Goal: Task Accomplishment & Management: Manage account settings

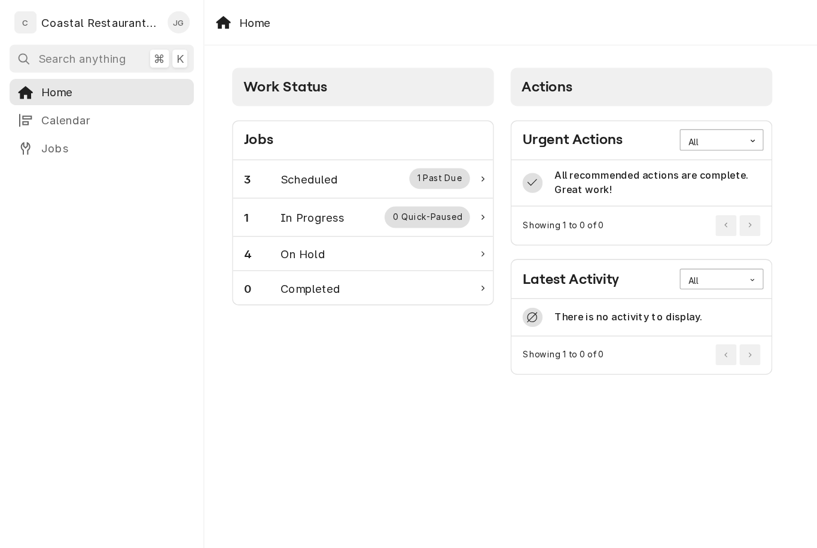
click at [264, 133] on div "3 Scheduled 1 Past Due" at bounding box center [267, 134] width 169 height 16
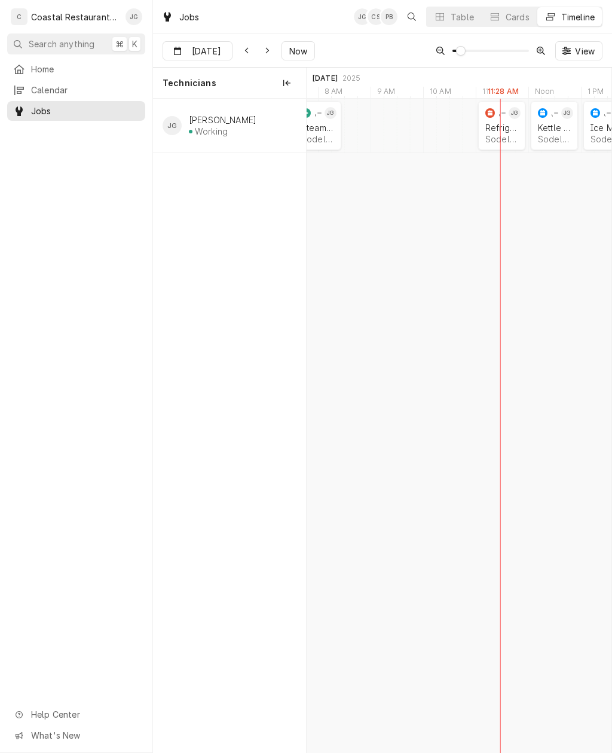
scroll to position [0, 6273]
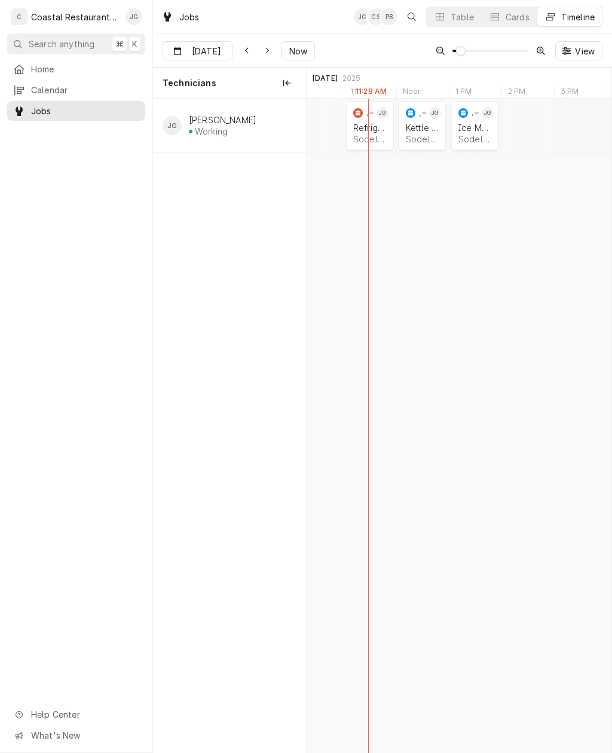
click at [477, 140] on div "Sodel Concepts | Bethany Beach, 19930" at bounding box center [475, 139] width 33 height 10
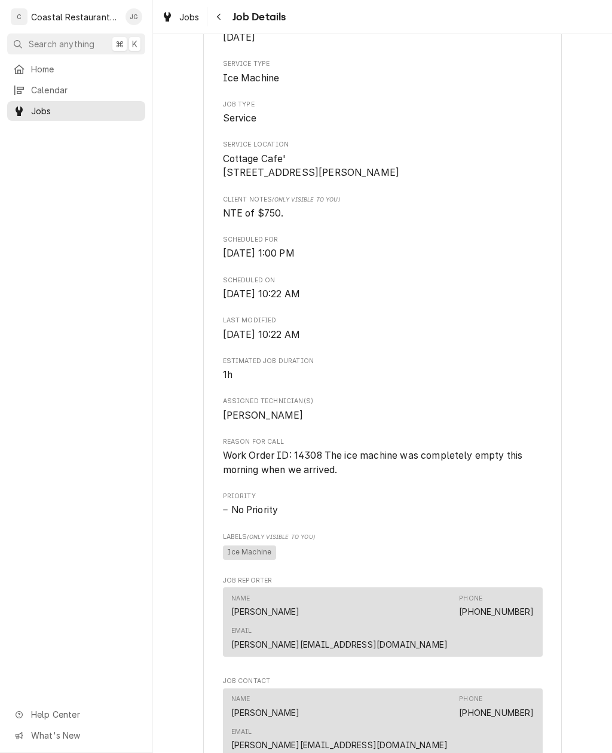
scroll to position [183, 0]
click at [73, 68] on span "Home" at bounding box center [85, 69] width 108 height 13
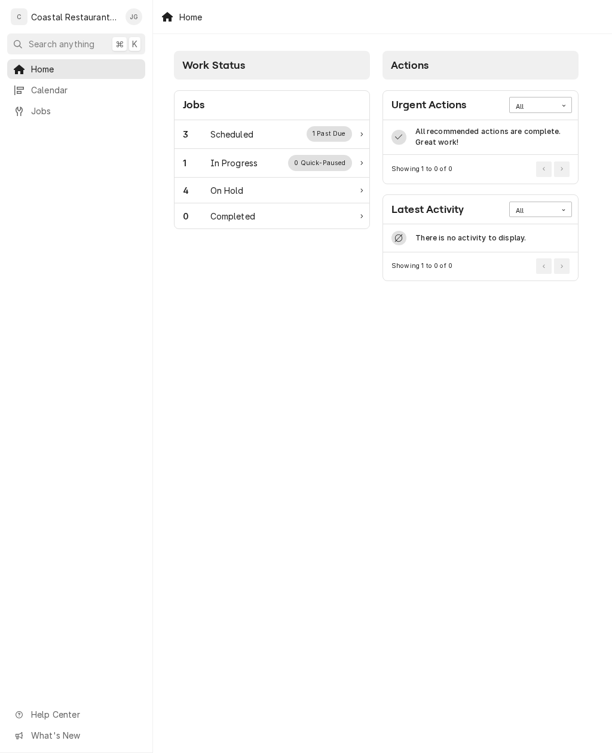
click at [253, 137] on div "Scheduled" at bounding box center [231, 134] width 43 height 13
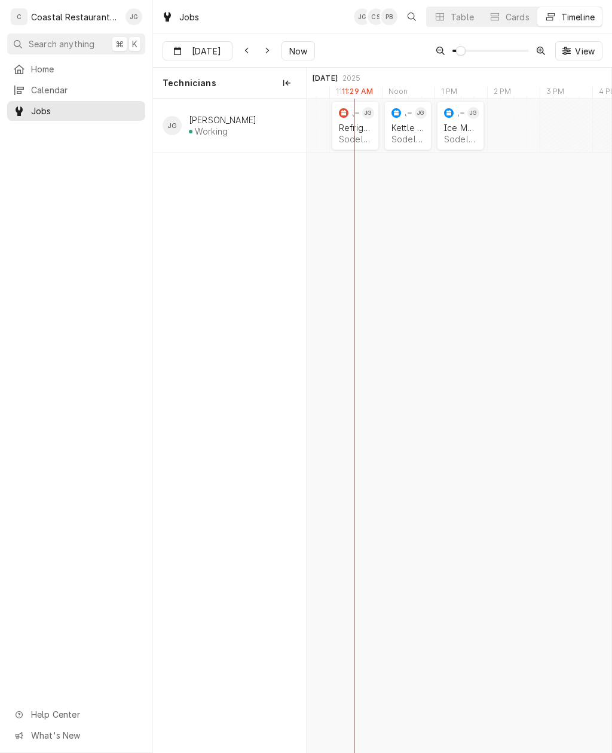
scroll to position [0, 6082]
click at [447, 135] on div "Sodel Concepts | Bethany Beach, 19930" at bounding box center [458, 139] width 33 height 10
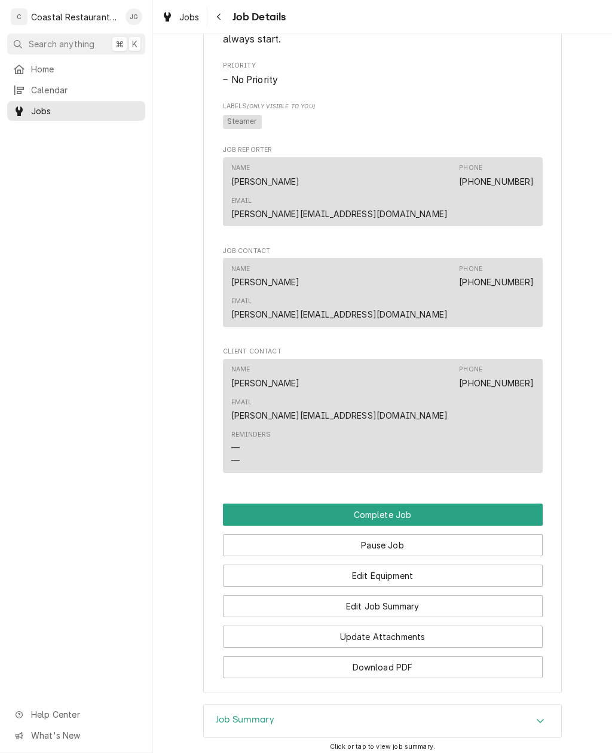
scroll to position [800, 0]
click at [416, 594] on button "Edit Job Summary" at bounding box center [383, 605] width 320 height 22
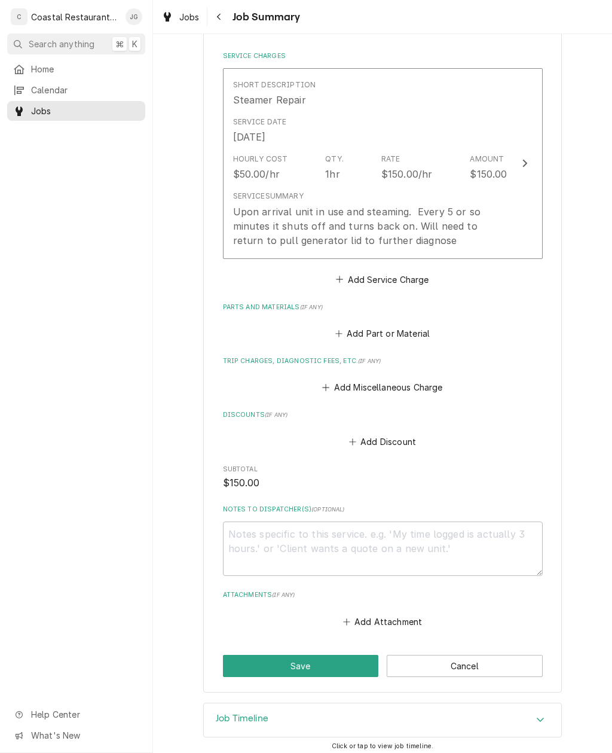
scroll to position [273, 0]
click at [353, 615] on button "Add Attachment" at bounding box center [383, 621] width 84 height 17
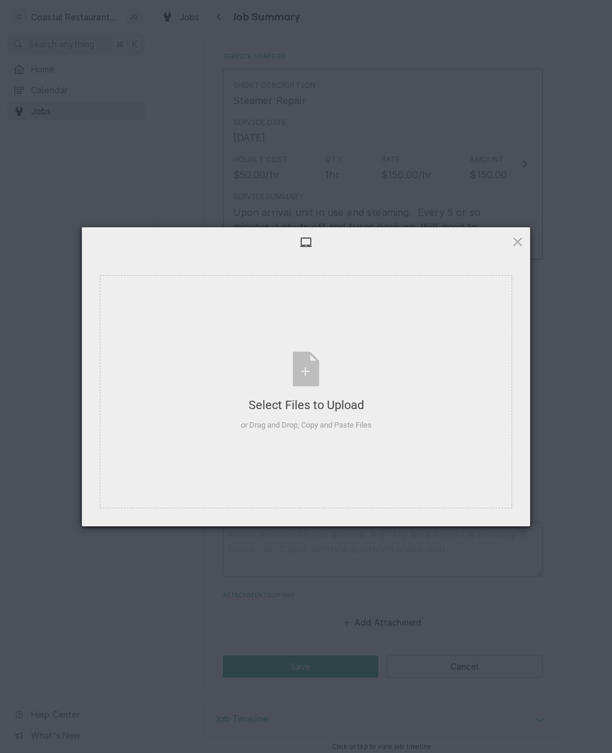
click at [431, 355] on div "Select Files to Upload or Drag and Drop, Copy and Paste Files" at bounding box center [306, 391] width 413 height 233
click at [421, 371] on div "Select Files to Upload or Drag and Drop, Copy and Paste Files" at bounding box center [306, 391] width 413 height 233
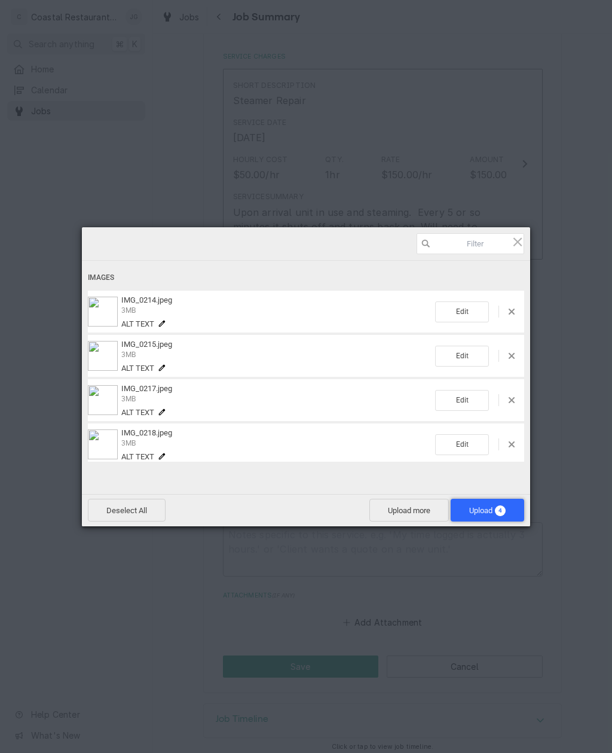
click at [492, 509] on span "Upload 4" at bounding box center [487, 510] width 36 height 9
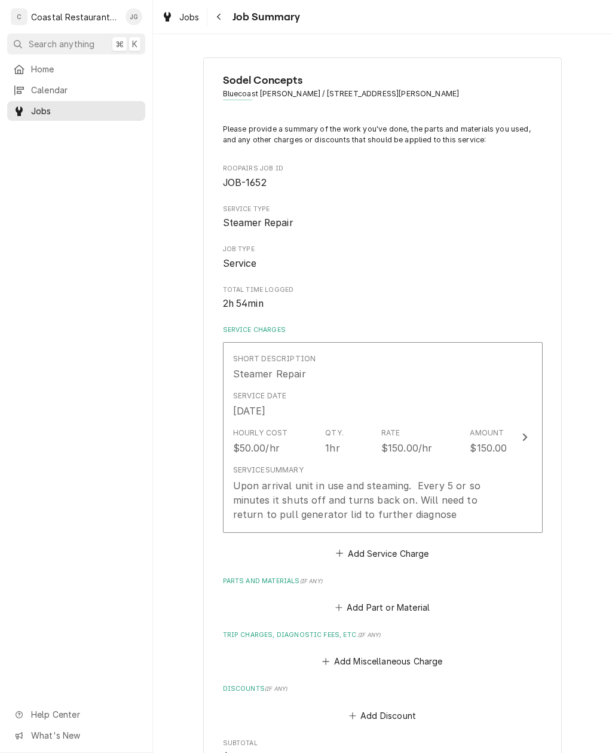
scroll to position [0, 0]
click at [489, 482] on div "Upon arrival unit in use and steaming. Every 5 or so minutes it shuts off and t…" at bounding box center [370, 499] width 274 height 43
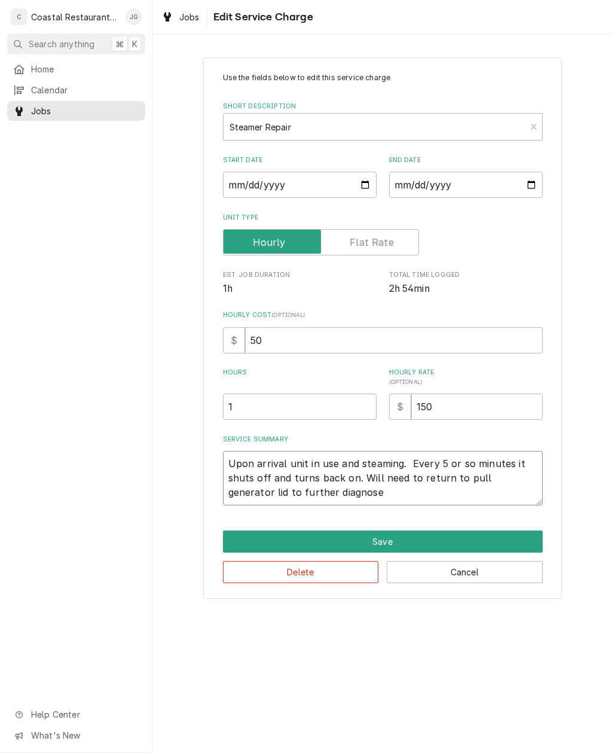
click at [437, 490] on textarea "Upon arrival unit in use and steaming. Every 5 or so minutes it shuts off and t…" at bounding box center [383, 478] width 320 height 54
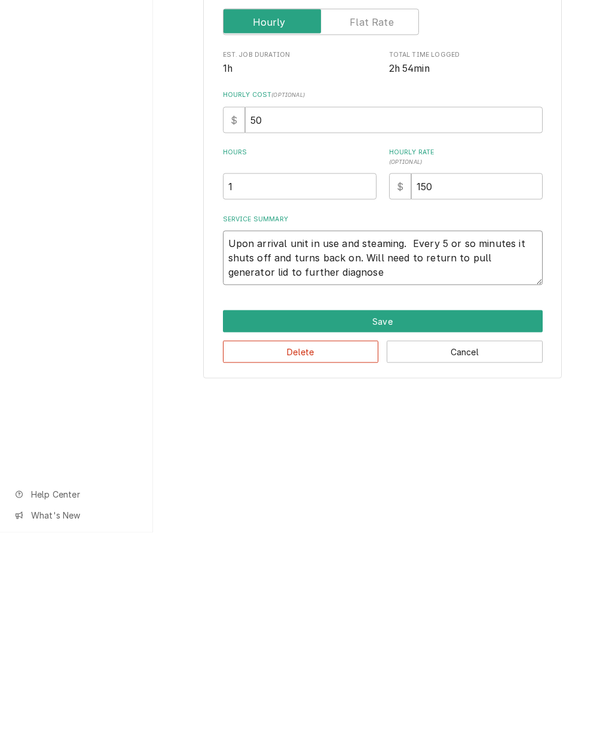
type textarea "x"
type textarea "Upon arrival unit in use and steaming. Every 5 or so minutes it shuts off and t…"
type textarea "x"
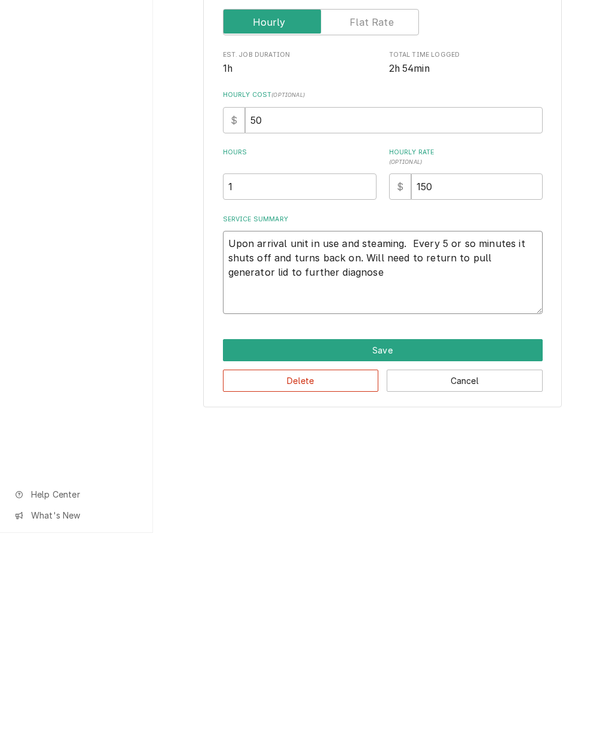
type textarea "Upon arrival unit in use and steaming. Every 5 or so minutes it shuts off and t…"
type textarea "x"
type textarea "Upon arrival unit in use and steaming. Every 5 or so minutes it shuts off and t…"
type textarea "x"
type textarea "Upon arrival unit in use and steaming. Every 5 or so minutes it shuts off and t…"
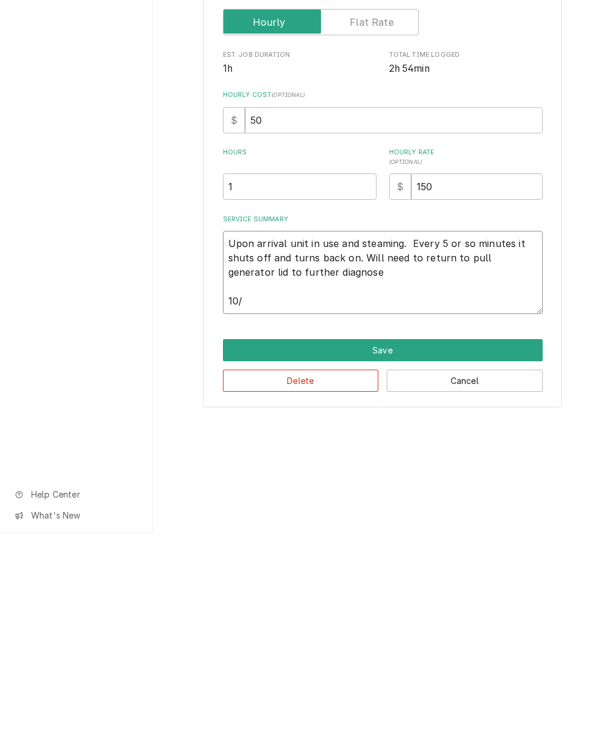
type textarea "x"
type textarea "Upon arrival unit in use and steaming. Every 5 or so minutes it shuts off and t…"
type textarea "x"
type textarea "Upon arrival unit in use and steaming. Every 5 or so minutes it shuts off and t…"
type textarea "x"
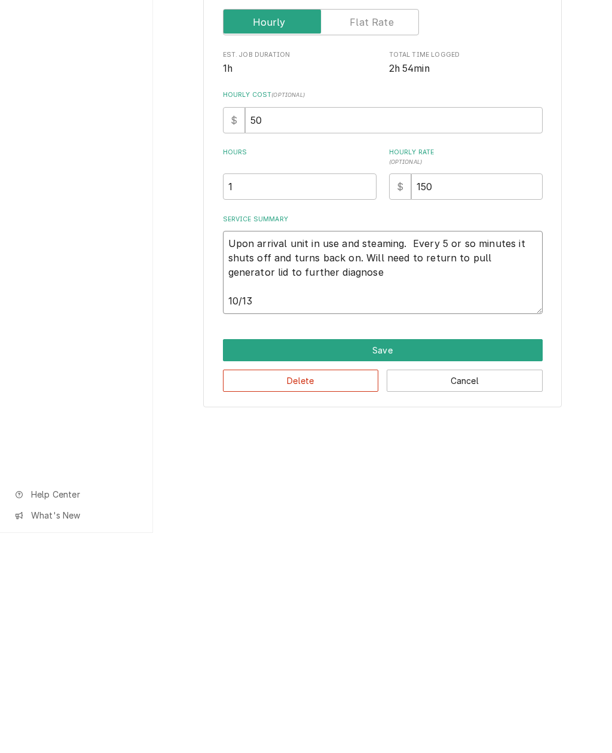
type textarea "Upon arrival unit in use and steaming. Every 5 or so minutes it shuts off and t…"
type textarea "x"
type textarea "Upon arrival unit in use and steaming. Every 5 or so minutes it shuts off and t…"
type textarea "x"
type textarea "Upon arrival unit in use and steaming. Every 5 or so minutes it shuts off and t…"
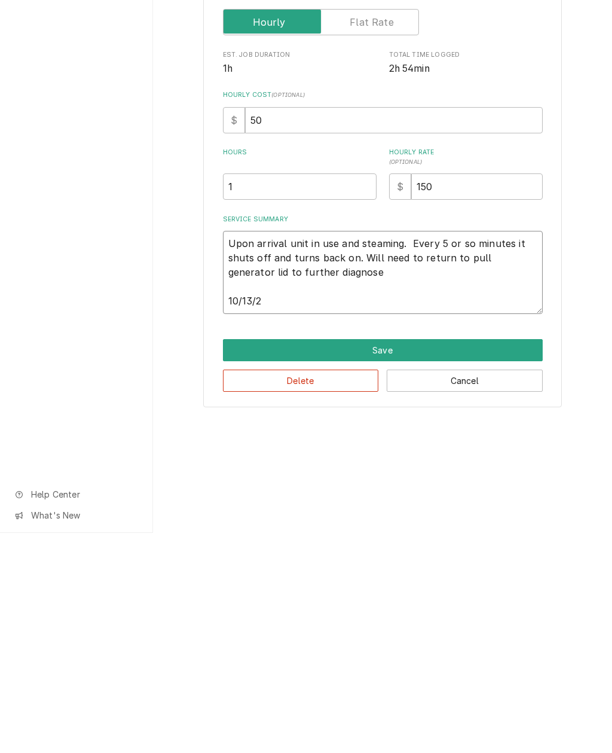
type textarea "x"
type textarea "Upon arrival unit in use and steaming. Every 5 or so minutes it shuts off and t…"
type textarea "x"
type textarea "Upon arrival unit in use and steaming. Every 5 or so minutes it shuts off and t…"
type textarea "x"
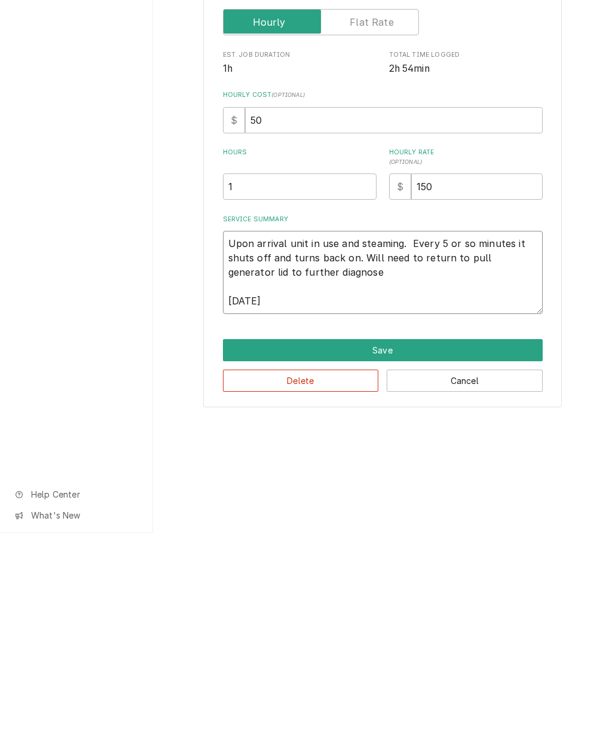
type textarea "Upon arrival unit in use and steaming. Every 5 or so minutes it shuts off and t…"
type textarea "x"
type textarea "Upon arrival unit in use and steaming. Every 5 or so minutes it shuts off and t…"
type textarea "x"
type textarea "Upon arrival unit in use and steaming. Every 5 or so minutes it shuts off and t…"
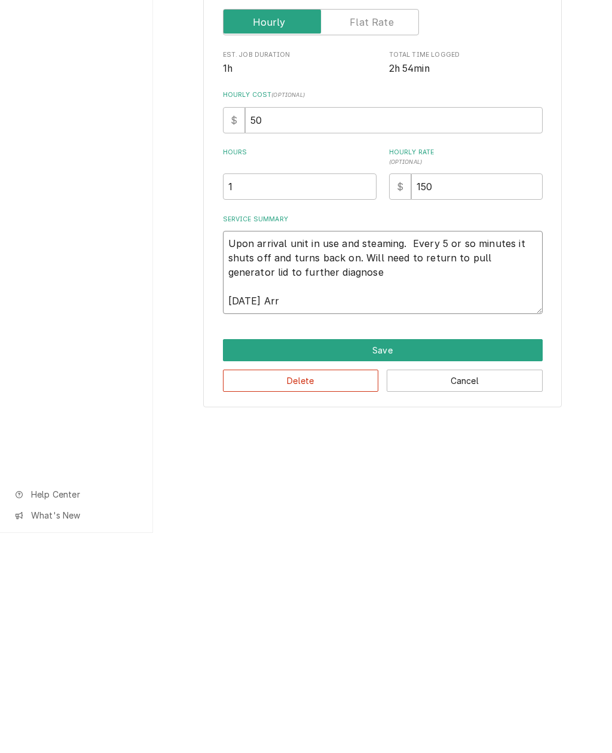
type textarea "x"
type textarea "Upon arrival unit in use and steaming. Every 5 or so minutes it shuts off and t…"
type textarea "x"
type textarea "Upon arrival unit in use and steaming. Every 5 or so minutes it shuts off and t…"
type textarea "x"
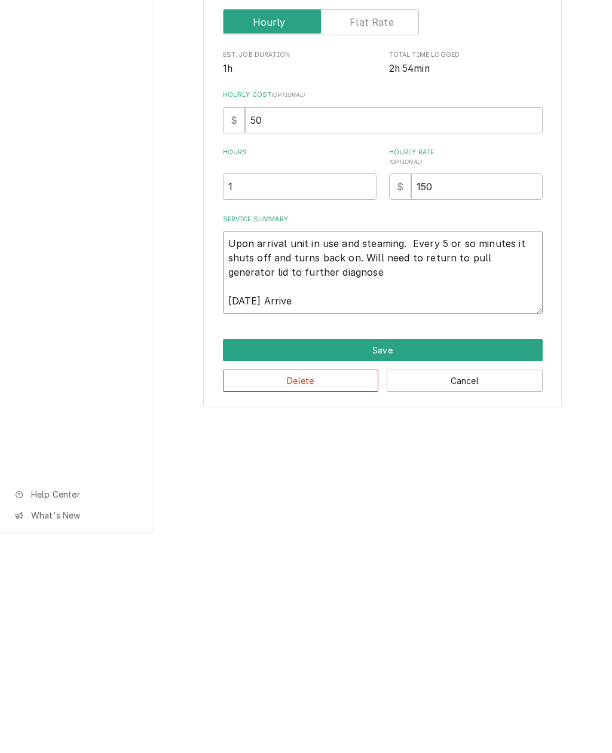
type textarea "Upon arrival unit in use and steaming. Every 5 or so minutes it shuts off and t…"
type textarea "x"
type textarea "Upon arrival unit in use and steaming. Every 5 or so minutes it shuts off and t…"
type textarea "x"
type textarea "Upon arrival unit in use and steaming. Every 5 or so minutes it shuts off and t…"
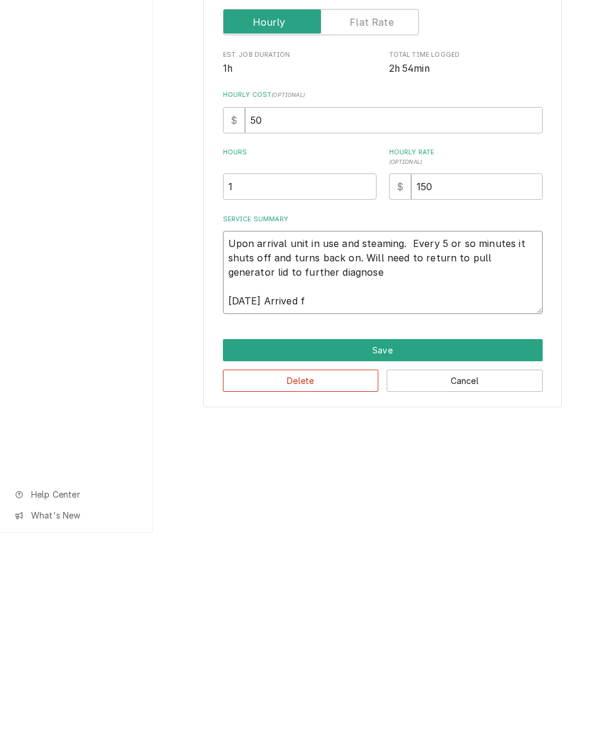
type textarea "x"
type textarea "Upon arrival unit in use and steaming. Every 5 or so minutes it shuts off and t…"
type textarea "x"
type textarea "Upon arrival unit in use and steaming. Every 5 or so minutes it shuts off and t…"
type textarea "x"
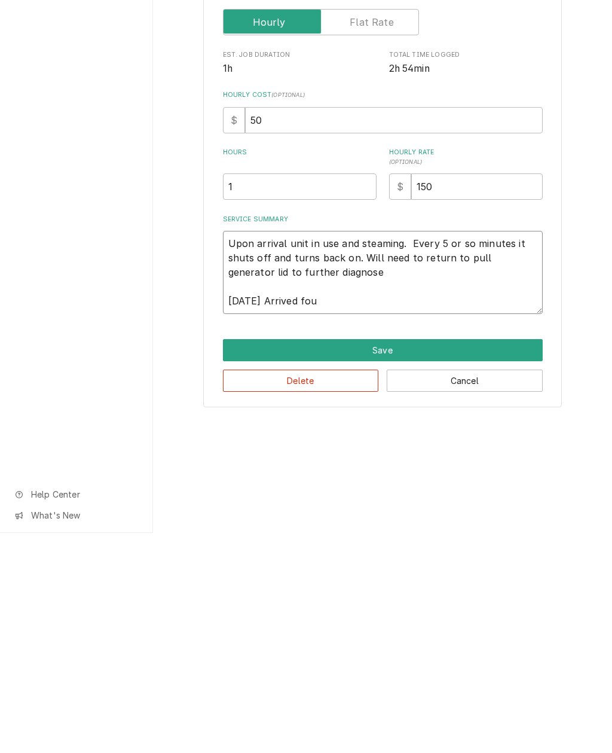
type textarea "Upon arrival unit in use and steaming. Every 5 or so minutes it shuts off and t…"
type textarea "x"
type textarea "Upon arrival unit in use and steaming. Every 5 or so minutes it shuts off and t…"
type textarea "x"
type textarea "Upon arrival unit in use and steaming. Every 5 or so minutes it shuts off and t…"
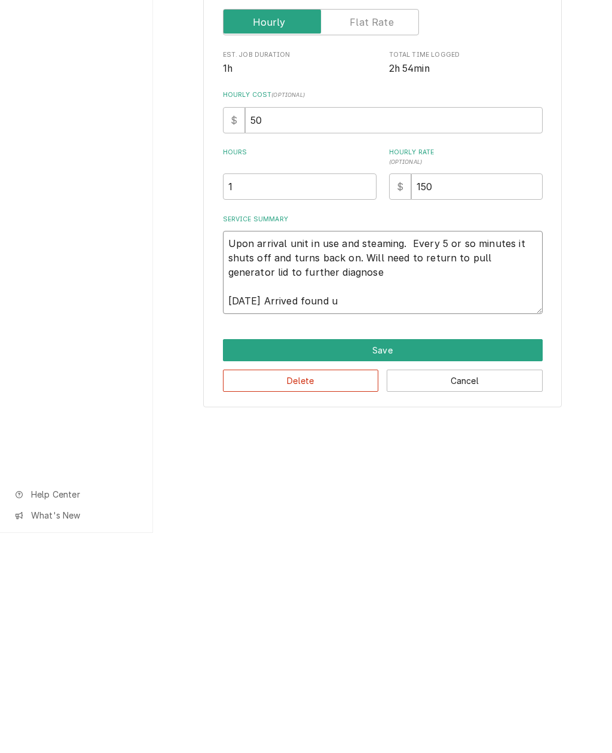
type textarea "x"
type textarea "Upon arrival unit in use and steaming. Every 5 or so minutes it shuts off and t…"
type textarea "x"
type textarea "Upon arrival unit in use and steaming. Every 5 or so minutes it shuts off and t…"
type textarea "x"
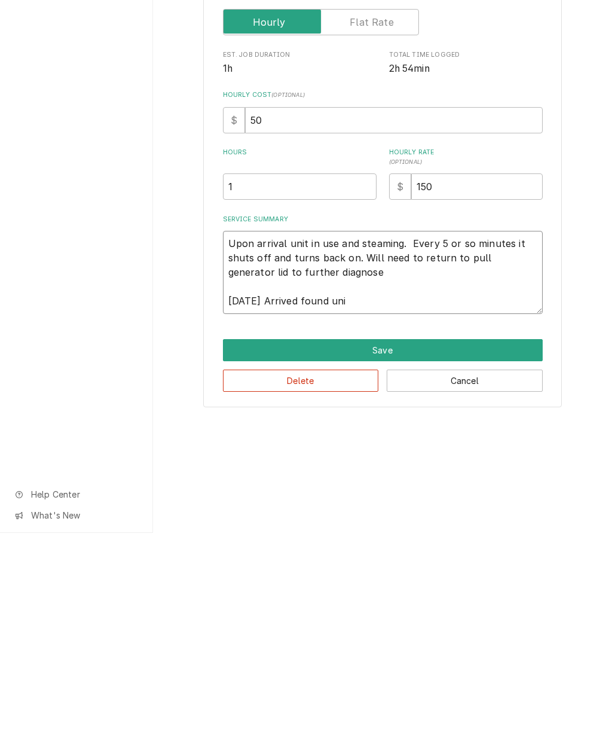
type textarea "Upon arrival unit in use and steaming. Every 5 or so minutes it shuts off and t…"
type textarea "x"
type textarea "Upon arrival unit in use and steaming. Every 5 or so minutes it shuts off and t…"
type textarea "x"
type textarea "Upon arrival unit in use and steaming. Every 5 or so minutes it shuts off and t…"
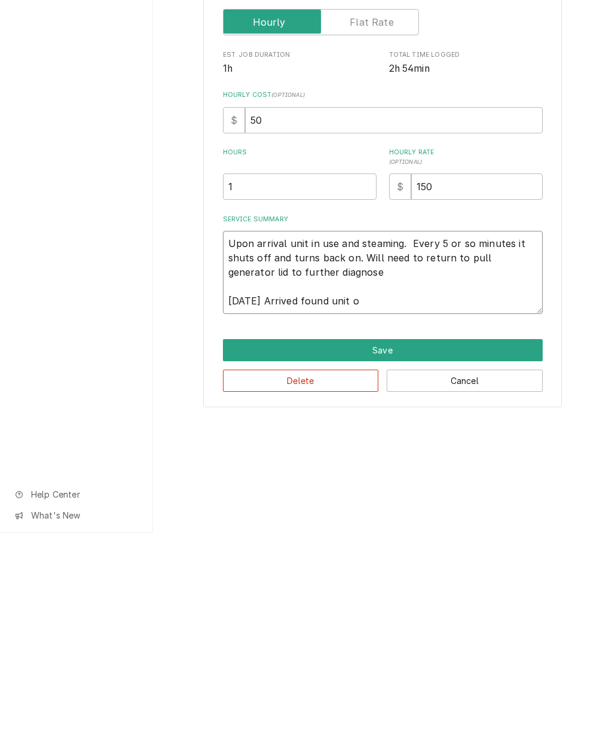
type textarea "x"
type textarea "Upon arrival unit in use and steaming. Every 5 or so minutes it shuts off and t…"
type textarea "x"
type textarea "Upon arrival unit in use and steaming. Every 5 or so minutes it shuts off and t…"
type textarea "x"
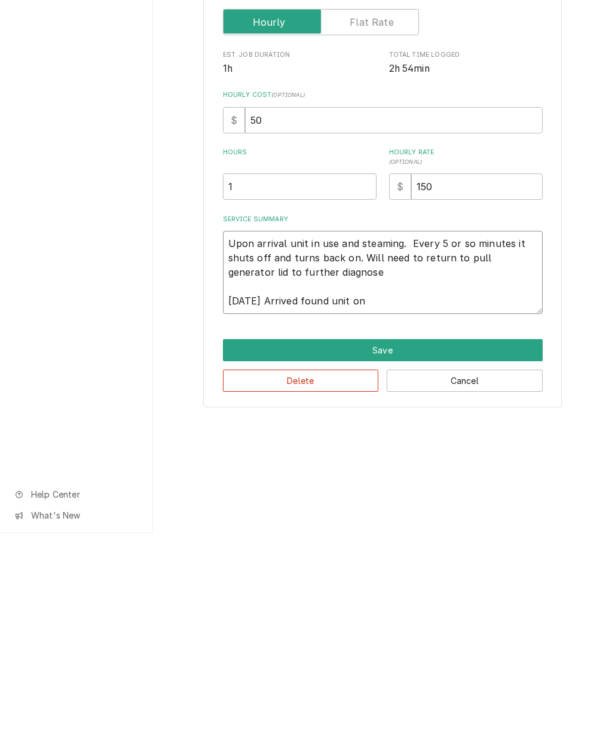
type textarea "Upon arrival unit in use and steaming. Every 5 or so minutes it shuts off and t…"
type textarea "x"
type textarea "Upon arrival unit in use and steaming. Every 5 or so minutes it shuts off and t…"
type textarea "x"
type textarea "Upon arrival unit in use and steaming. Every 5 or so minutes it shuts off and t…"
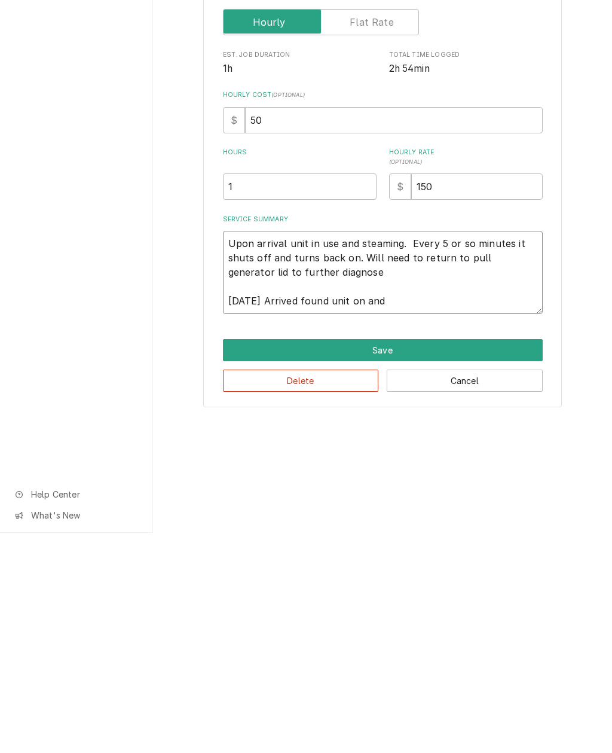
type textarea "x"
type textarea "Upon arrival unit in use and steaming. Every 5 or so minutes it shuts off and t…"
type textarea "x"
type textarea "Upon arrival unit in use and steaming. Every 5 or so minutes it shuts off and t…"
type textarea "x"
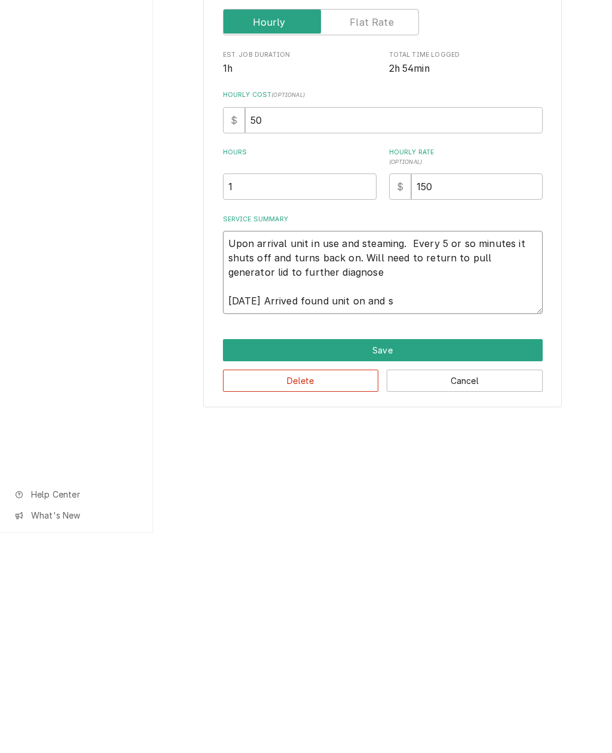
type textarea "Upon arrival unit in use and steaming. Every 5 or so minutes it shuts off and t…"
type textarea "x"
type textarea "Upon arrival unit in use and steaming. Every 5 or so minutes it shuts off and t…"
type textarea "x"
type textarea "Upon arrival unit in use and steaming. Every 5 or so minutes it shuts off and t…"
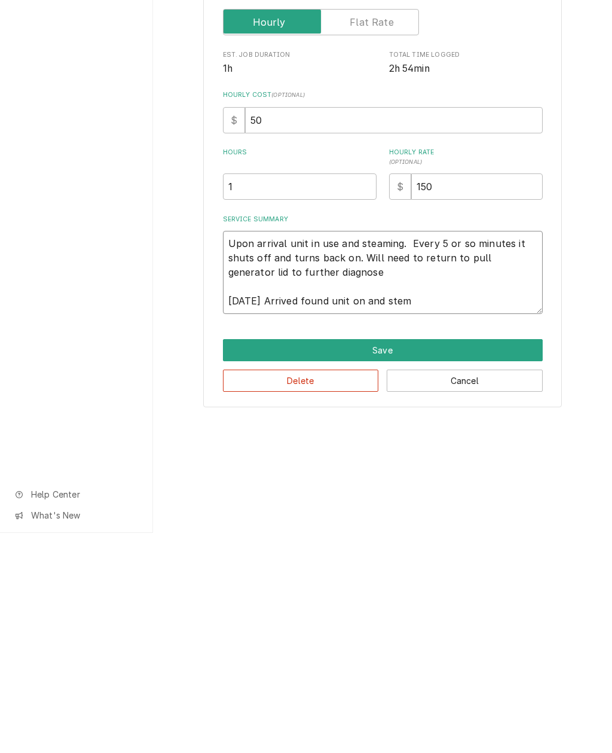
type textarea "x"
type textarea "Upon arrival unit in use and steaming. Every 5 or so minutes it shuts off and t…"
type textarea "x"
type textarea "Upon arrival unit in use and steaming. Every 5 or so minutes it shuts off and t…"
type textarea "x"
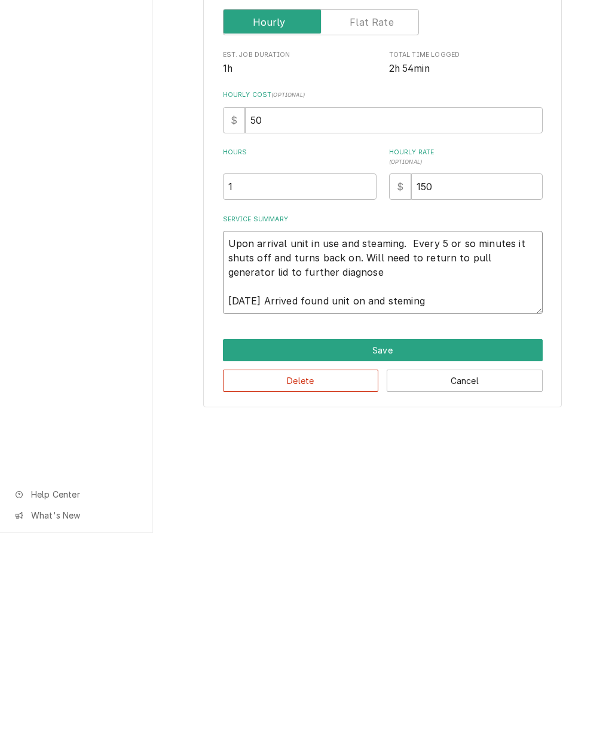
type textarea "Upon arrival unit in use and steaming. Every 5 or so minutes it shuts off and t…"
type textarea "x"
type textarea "Upon arrival unit in use and steaming. Every 5 or so minutes it shuts off and t…"
type textarea "x"
type textarea "Upon arrival unit in use and steaming. Every 5 or so minutes it shuts off and t…"
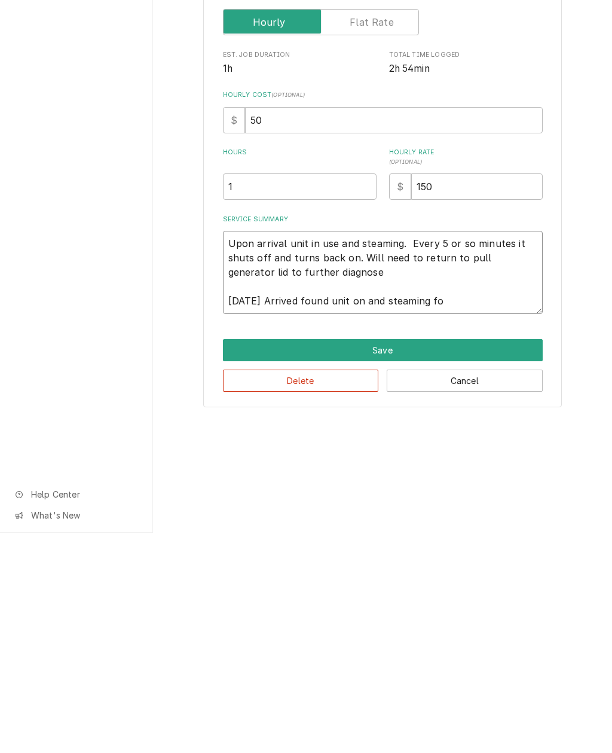
type textarea "x"
type textarea "Upon arrival unit in use and steaming. Every 5 or so minutes it shuts off and t…"
type textarea "x"
type textarea "Upon arrival unit in use and steaming. Every 5 or so minutes it shuts off and t…"
type textarea "x"
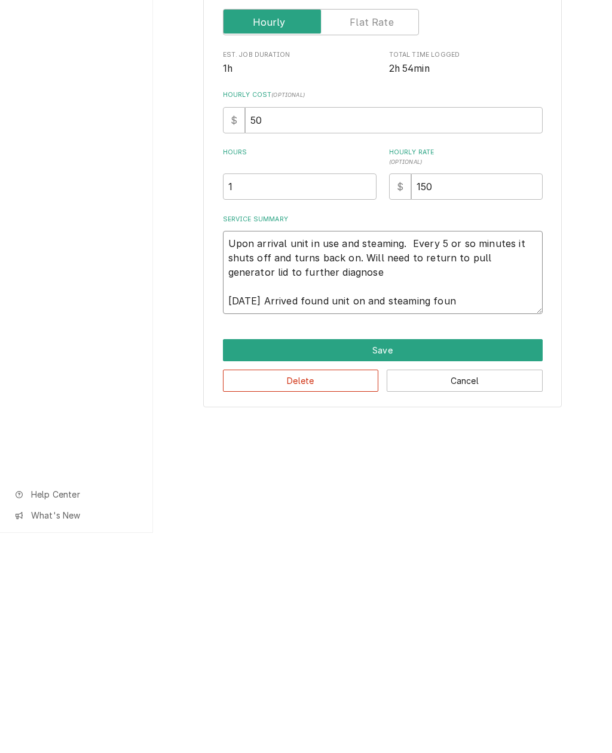
type textarea "Upon arrival unit in use and steaming. Every 5 or so minutes it shuts off and t…"
type textarea "x"
type textarea "Upon arrival unit in use and steaming. Every 5 or so minutes it shuts off and t…"
type textarea "x"
type textarea "Upon arrival unit in use and steaming. Every 5 or so minutes it shuts off and t…"
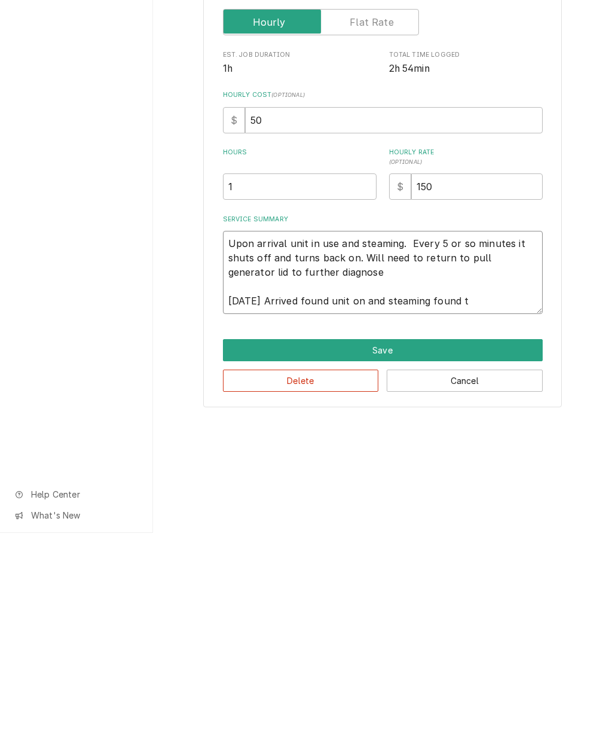
type textarea "x"
type textarea "Upon arrival unit in use and steaming. Every 5 or so minutes it shuts off and t…"
type textarea "x"
type textarea "Upon arrival unit in use and steaming. Every 5 or so minutes it shuts off and t…"
type textarea "x"
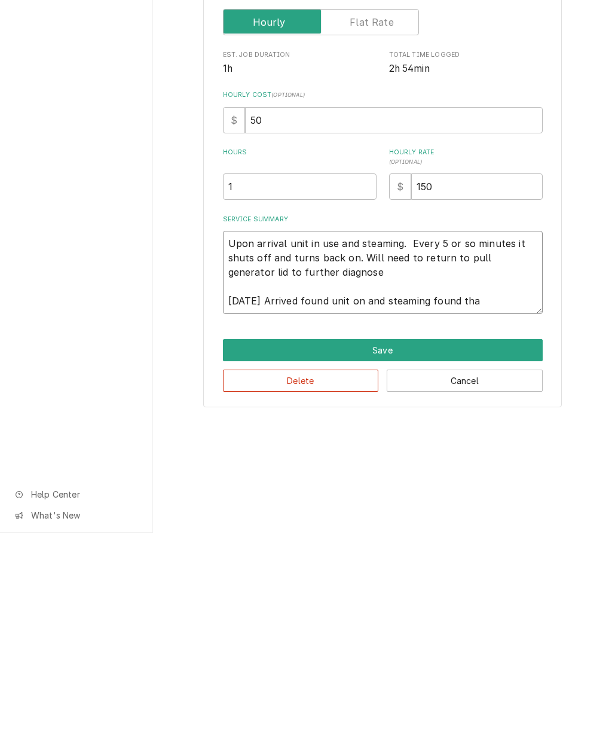
type textarea "Upon arrival unit in use and steaming. Every 5 or so minutes it shuts off and t…"
type textarea "x"
type textarea "Upon arrival unit in use and steaming. Every 5 or so minutes it shuts off and t…"
type textarea "x"
type textarea "Upon arrival unit in use and steaming. Every 5 or so minutes it shuts off and t…"
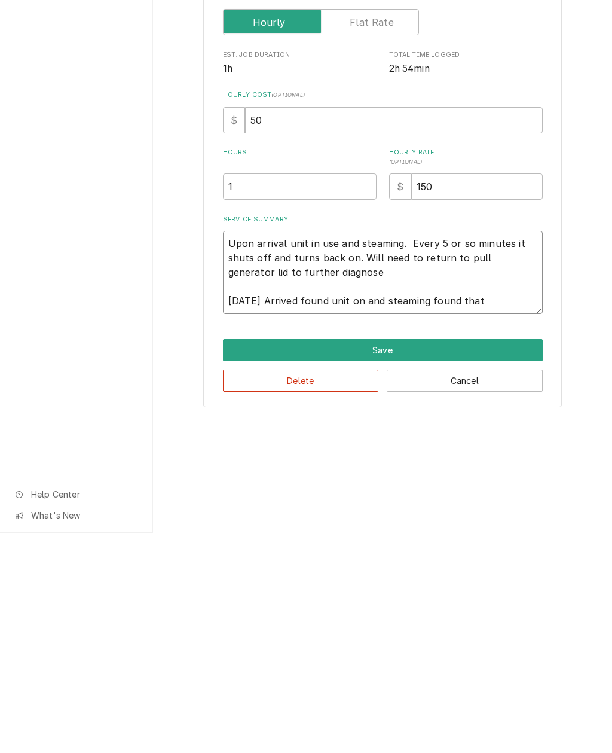
type textarea "x"
type textarea "Upon arrival unit in use and steaming. Every 5 or so minutes it shuts off and t…"
type textarea "x"
type textarea "Upon arrival unit in use and steaming. Every 5 or so minutes it shuts off and t…"
type textarea "x"
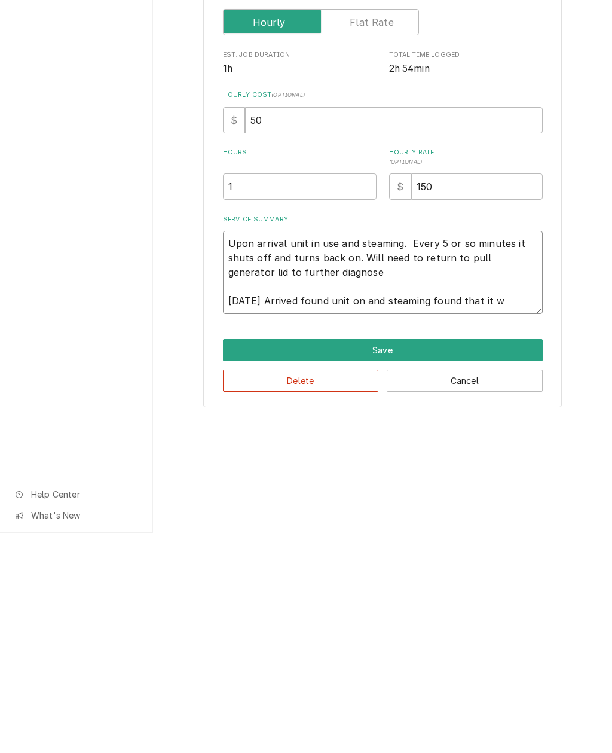
type textarea "Upon arrival unit in use and steaming. Every 5 or so minutes it shuts off and t…"
type textarea "x"
type textarea "Upon arrival unit in use and steaming. Every 5 or so minutes it shuts off and t…"
type textarea "x"
type textarea "Upon arrival unit in use and steaming. Every 5 or so minutes it shuts off and t…"
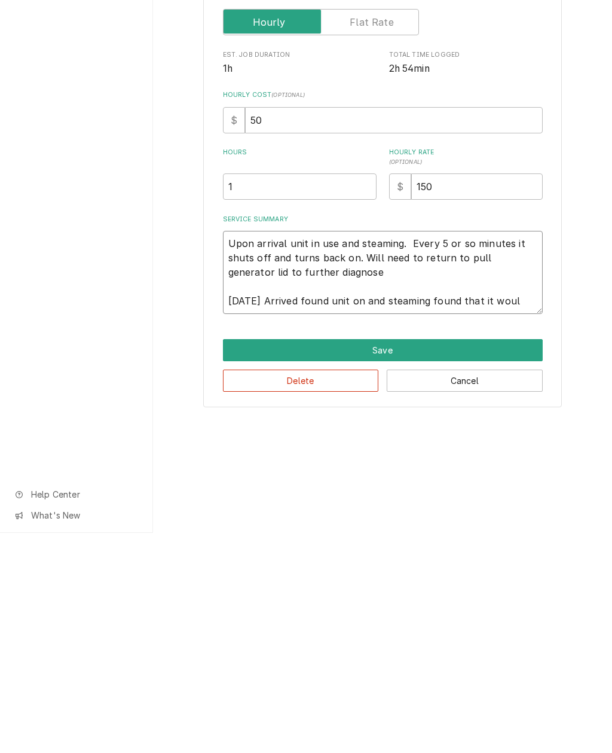
type textarea "x"
type textarea "Upon arrival unit in use and steaming. Every 5 or so minutes it shuts off and t…"
type textarea "x"
type textarea "Upon arrival unit in use and steaming. Every 5 or so minutes it shuts off and t…"
type textarea "x"
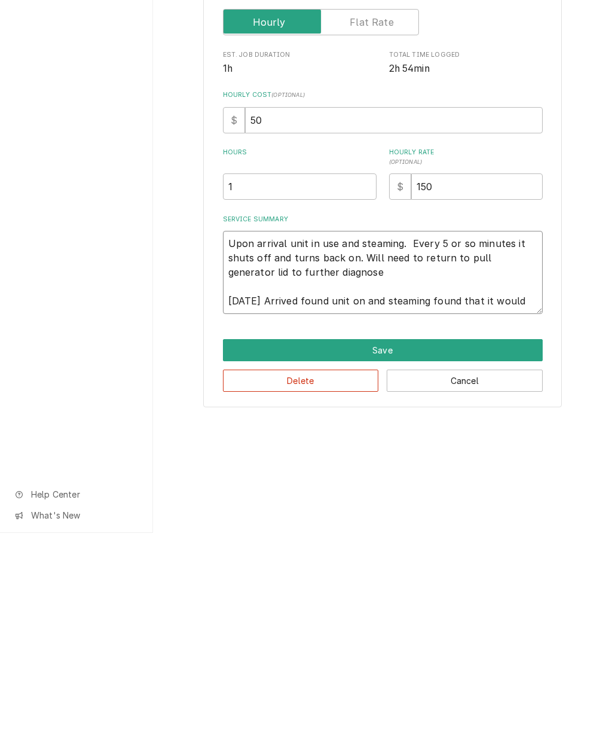
type textarea "Upon arrival unit in use and steaming. Every 5 or so minutes it shuts off and t…"
type textarea "x"
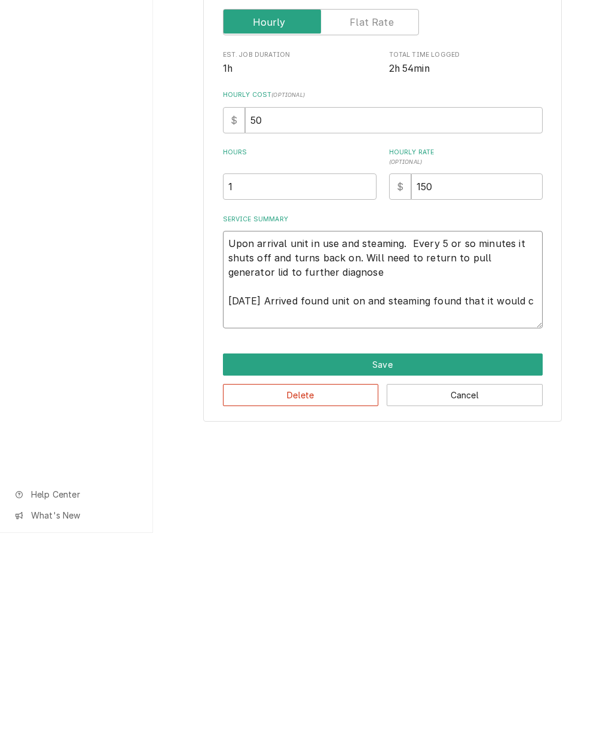
type textarea "Upon arrival unit in use and steaming. Every 5 or so minutes it shuts off and t…"
type textarea "x"
type textarea "Upon arrival unit in use and steaming. Every 5 or so minutes it shuts off and t…"
type textarea "x"
type textarea "Upon arrival unit in use and steaming. Every 5 or so minutes it shuts off and t…"
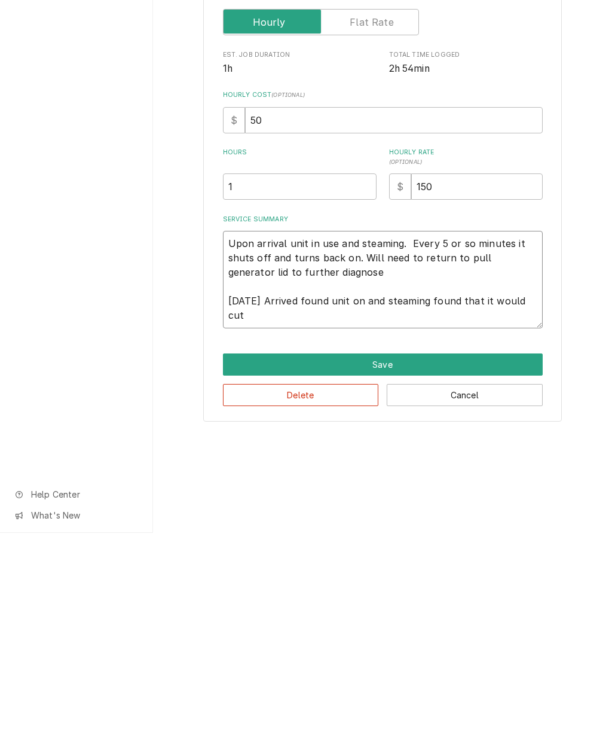
type textarea "x"
type textarea "Upon arrival unit in use and steaming. Every 5 or so minutes it shuts off and t…"
type textarea "x"
type textarea "Upon arrival unit in use and steaming. Every 5 or so minutes it shuts off and t…"
type textarea "x"
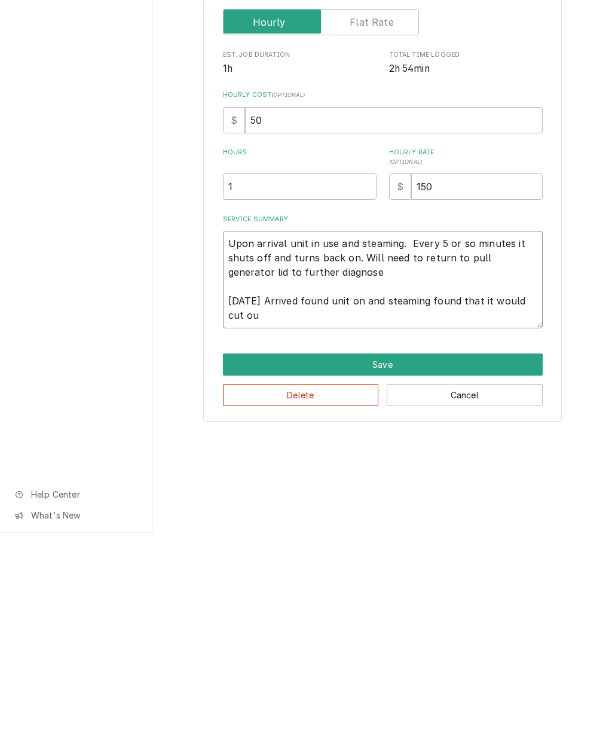
type textarea "Upon arrival unit in use and steaming. Every 5 or so minutes it shuts off and t…"
type textarea "x"
type textarea "Upon arrival unit in use and steaming. Every 5 or so minutes it shuts off and t…"
type textarea "x"
type textarea "Upon arrival unit in use and steaming. Every 5 or so minutes it shuts off and t…"
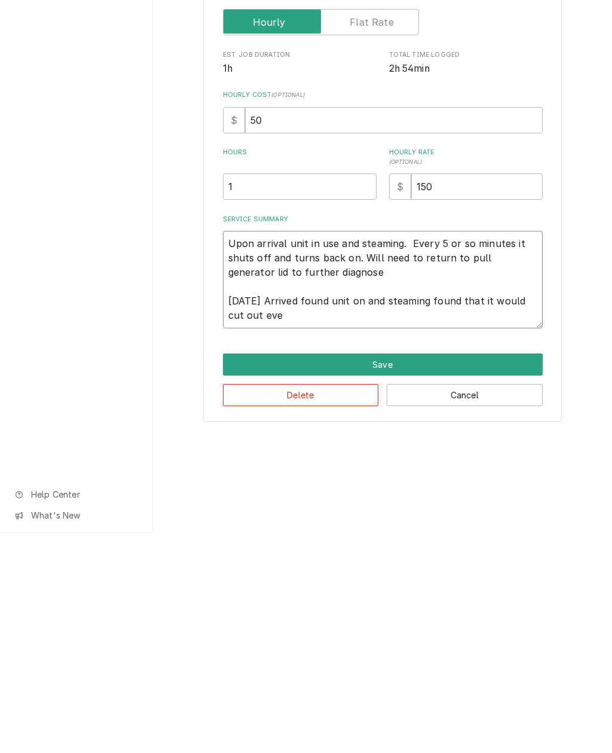
type textarea "x"
type textarea "Upon arrival unit in use and steaming. Every 5 or so minutes it shuts off and t…"
type textarea "x"
type textarea "Upon arrival unit in use and steaming. Every 5 or so minutes it shuts off and t…"
type textarea "x"
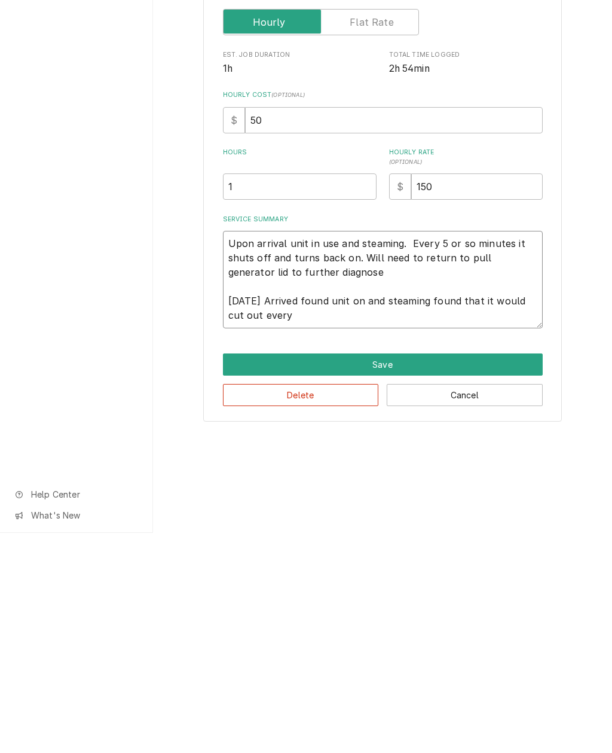
type textarea "Upon arrival unit in use and steaming. Every 5 or so minutes it shuts off and t…"
type textarea "x"
type textarea "Upon arrival unit in use and steaming. Every 5 or so minutes it shuts off and t…"
type textarea "x"
type textarea "Upon arrival unit in use and steaming. Every 5 or so minutes it shuts off and t…"
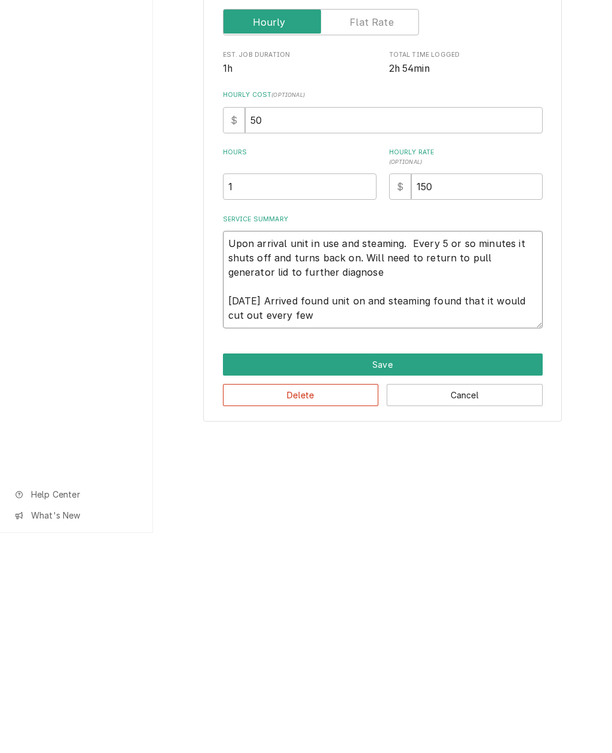
type textarea "x"
type textarea "Upon arrival unit in use and steaming. Every 5 or so minutes it shuts off and t…"
type textarea "x"
type textarea "Upon arrival unit in use and steaming. Every 5 or so minutes it shuts off and t…"
type textarea "x"
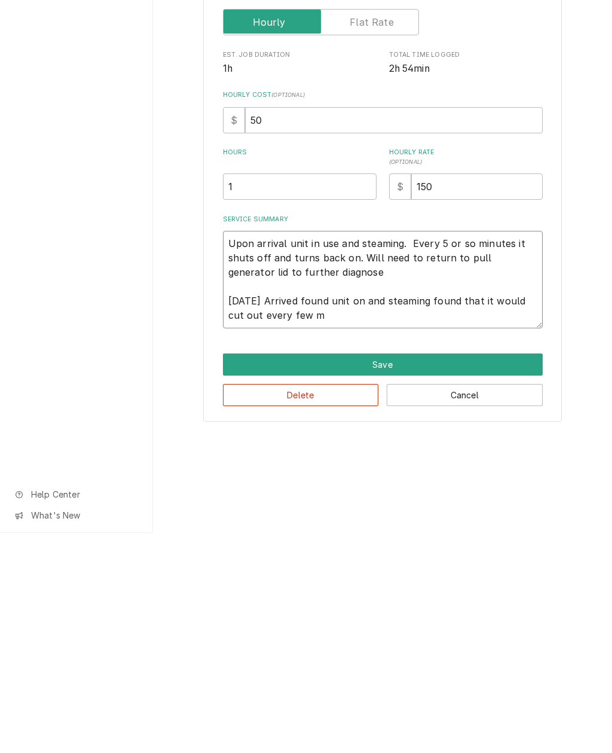
type textarea "Upon arrival unit in use and steaming. Every 5 or so minutes it shuts off and t…"
type textarea "x"
type textarea "Upon arrival unit in use and steaming. Every 5 or so minutes it shuts off and t…"
type textarea "x"
type textarea "Upon arrival unit in use and steaming. Every 5 or so minutes it shuts off and t…"
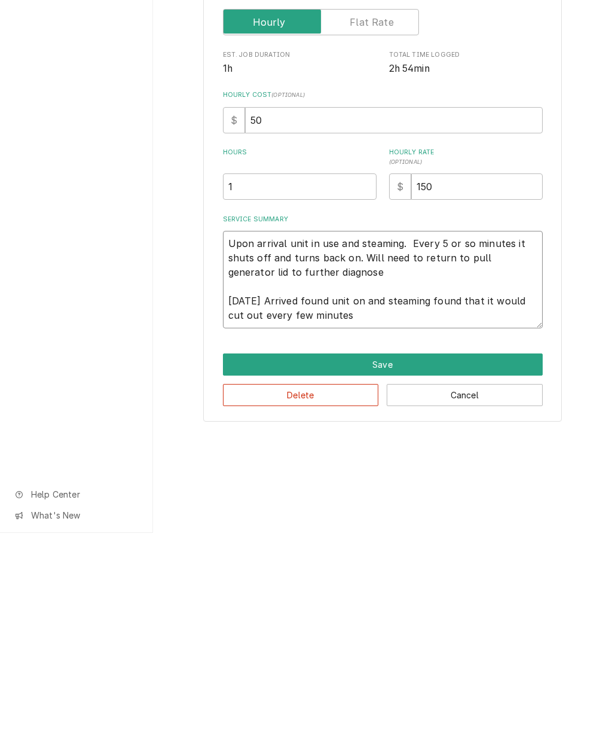
type textarea "x"
type textarea "Upon arrival unit in use and steaming. Every 5 or so minutes it shuts off and t…"
type textarea "x"
type textarea "Upon arrival unit in use and steaming. Every 5 or so minutes it shuts off and t…"
type textarea "x"
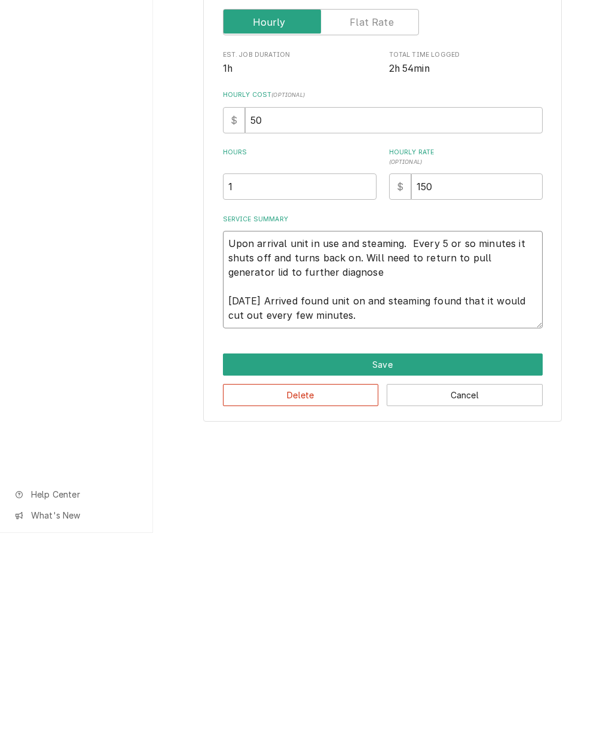
type textarea "Upon arrival unit in use and steaming. Every 5 or so minutes it shuts off and t…"
type textarea "x"
type textarea "Upon arrival unit in use and steaming. Every 5 or so minutes it shuts off and t…"
type textarea "x"
type textarea "Upon arrival unit in use and steaming. Every 5 or so minutes it shuts off and t…"
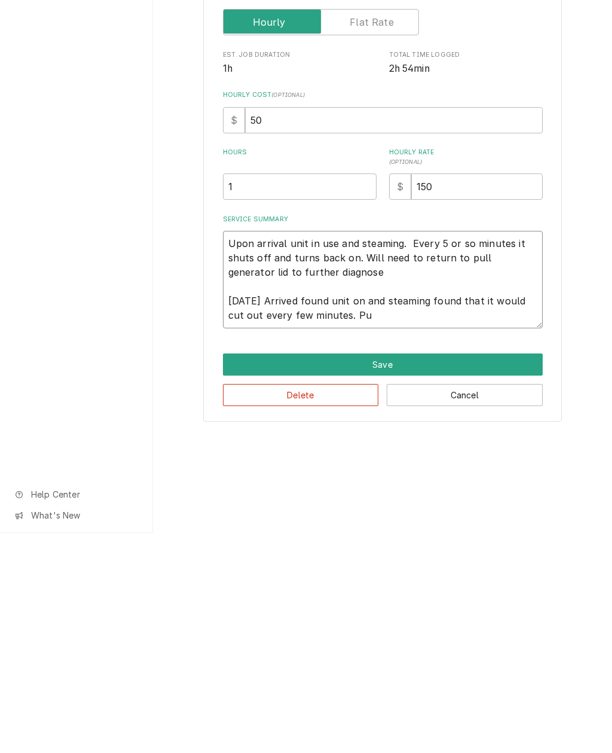
type textarea "x"
type textarea "Upon arrival unit in use and steaming. Every 5 or so minutes it shuts off and t…"
type textarea "x"
type textarea "Upon arrival unit in use and steaming. Every 5 or so minutes it shuts off and t…"
type textarea "x"
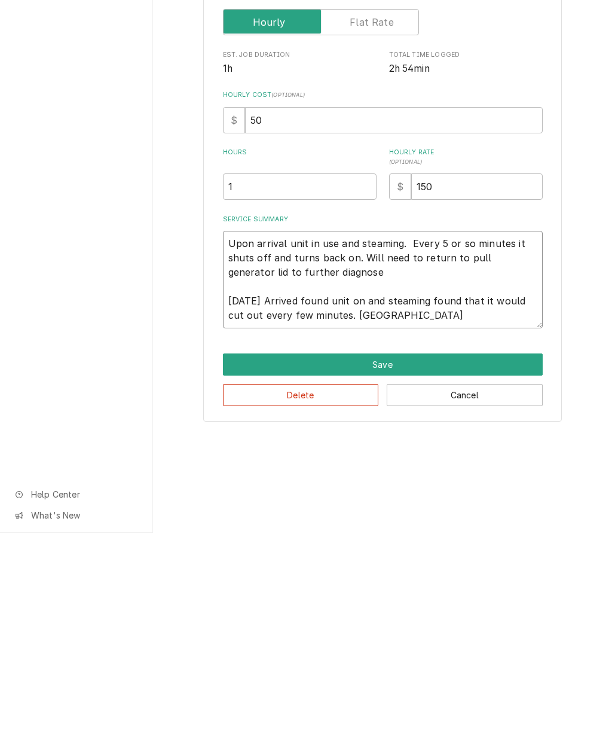
type textarea "Upon arrival unit in use and steaming. Every 5 or so minutes it shuts off and t…"
type textarea "x"
type textarea "Upon arrival unit in use and steaming. Every 5 or so minutes it shuts off and t…"
type textarea "x"
type textarea "Upon arrival unit in use and steaming. Every 5 or so minutes it shuts off and t…"
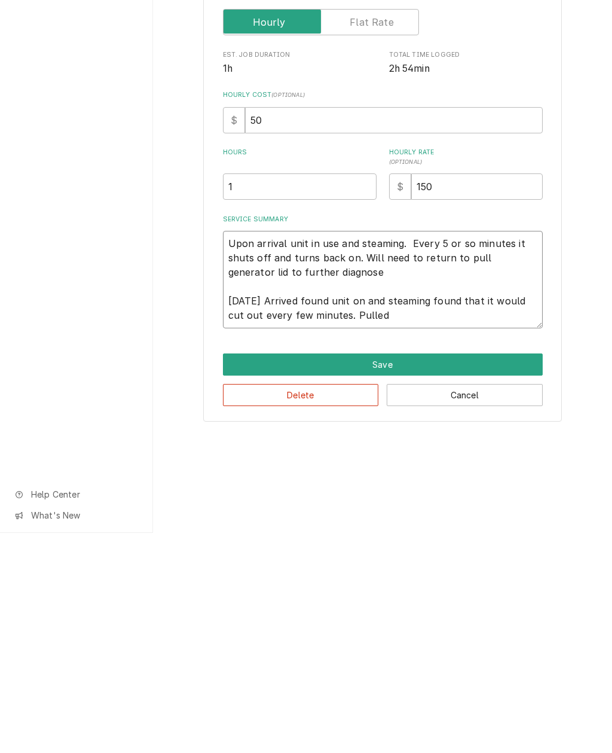
type textarea "x"
type textarea "Upon arrival unit in use and steaming. Every 5 or so minutes it shuts off and t…"
type textarea "x"
type textarea "Upon arrival unit in use and steaming. Every 5 or so minutes it shuts off and t…"
type textarea "x"
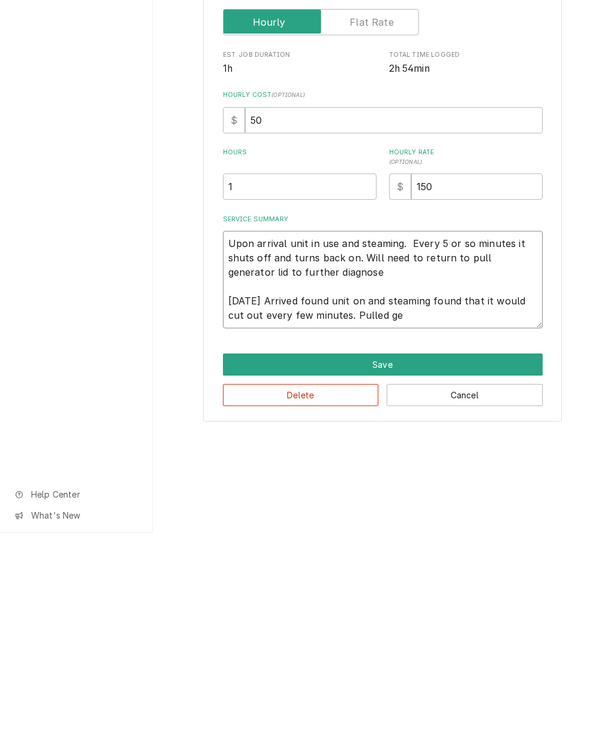
type textarea "Upon arrival unit in use and steaming. Every 5 or so minutes it shuts off and t…"
type textarea "x"
type textarea "Upon arrival unit in use and steaming. Every 5 or so minutes it shuts off and t…"
type textarea "x"
type textarea "Upon arrival unit in use and steaming. Every 5 or so minutes it shuts off and t…"
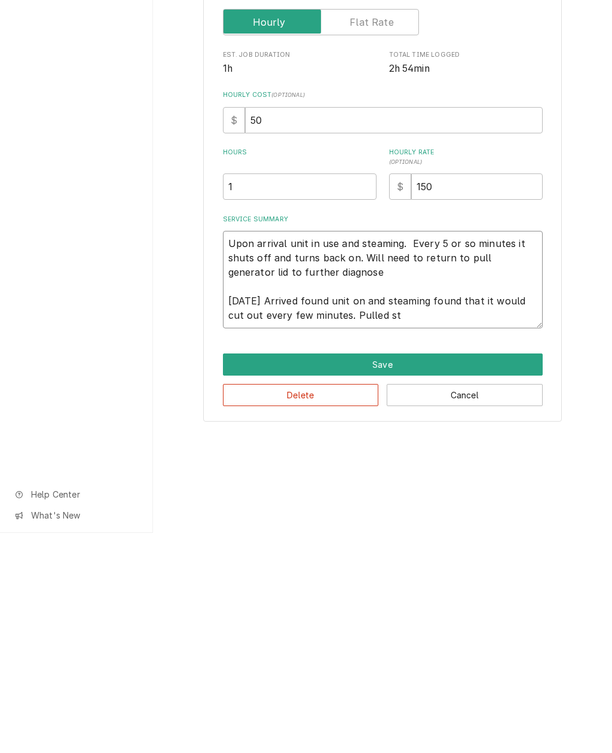
type textarea "x"
type textarea "Upon arrival unit in use and steaming. Every 5 or so minutes it shuts off and t…"
type textarea "x"
type textarea "Upon arrival unit in use and steaming. Every 5 or so minutes it shuts off and t…"
type textarea "x"
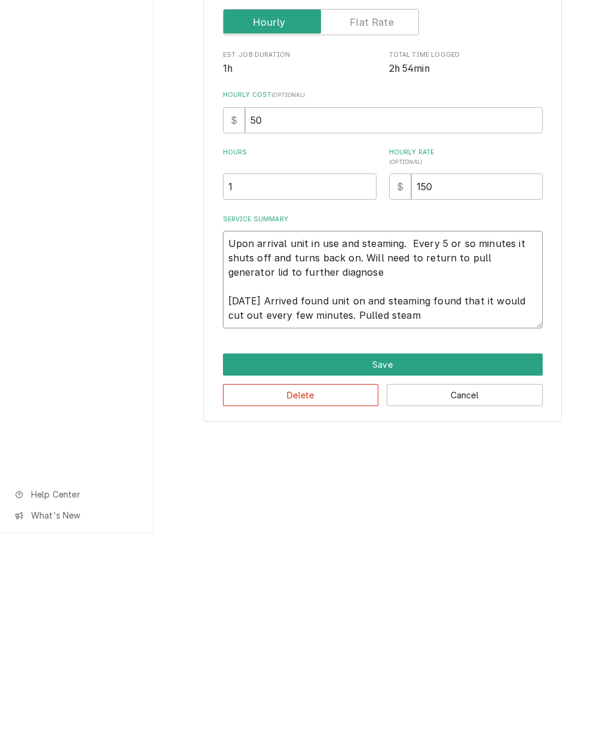
type textarea "Upon arrival unit in use and steaming. Every 5 or so minutes it shuts off and t…"
type textarea "x"
type textarea "Upon arrival unit in use and steaming. Every 5 or so minutes it shuts off and t…"
type textarea "x"
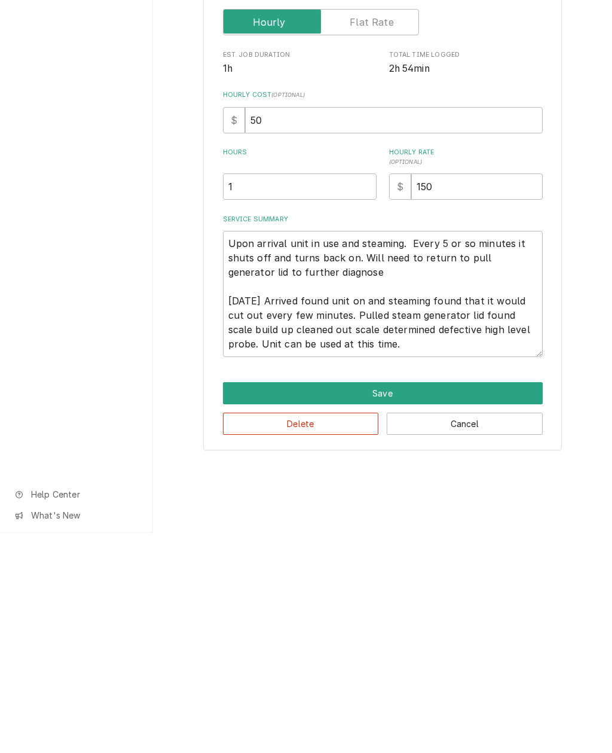
click at [398, 602] on button "Save" at bounding box center [383, 613] width 320 height 22
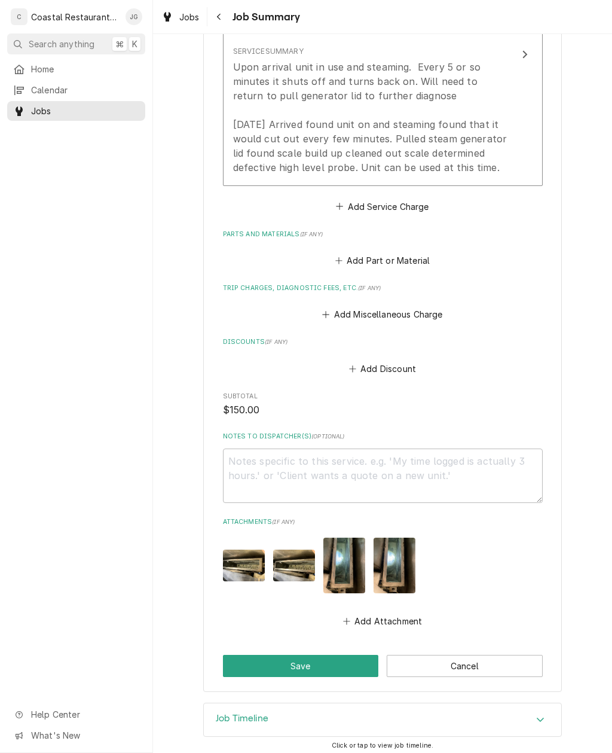
scroll to position [417, 0]
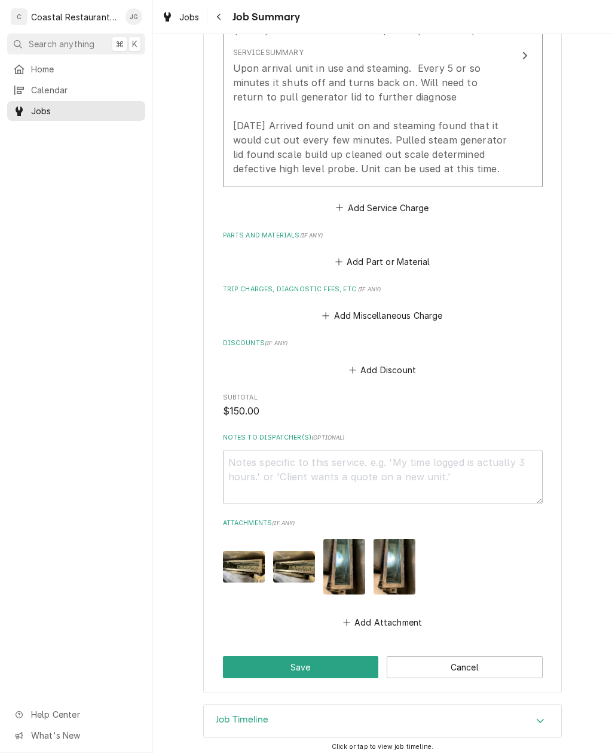
click at [326, 670] on button "Save" at bounding box center [301, 667] width 156 height 22
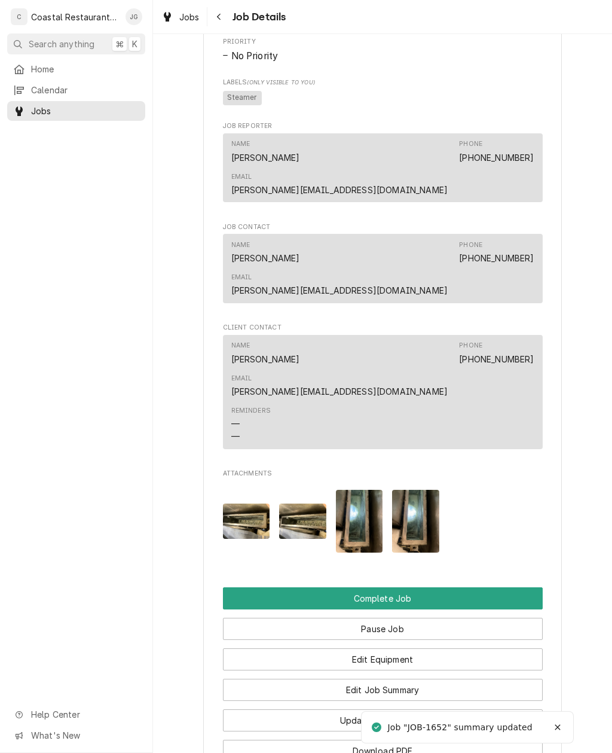
scroll to position [835, 0]
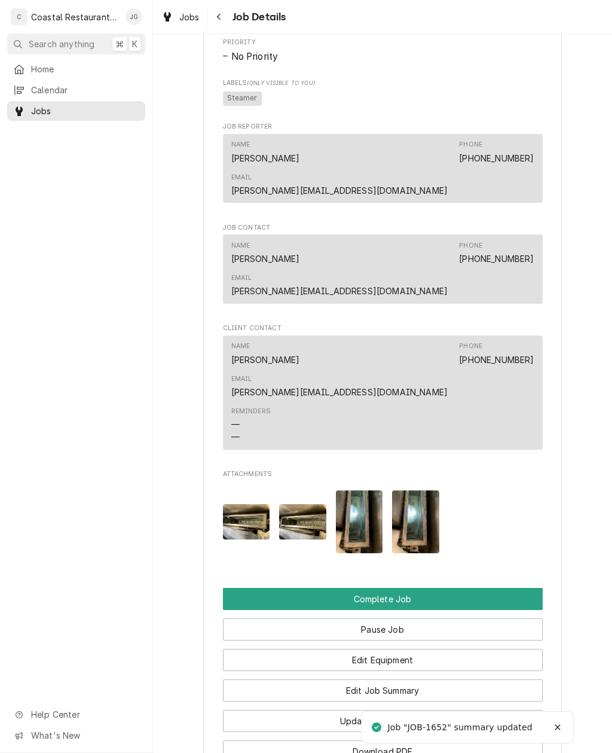
click at [453, 618] on button "Pause Job" at bounding box center [383, 629] width 320 height 22
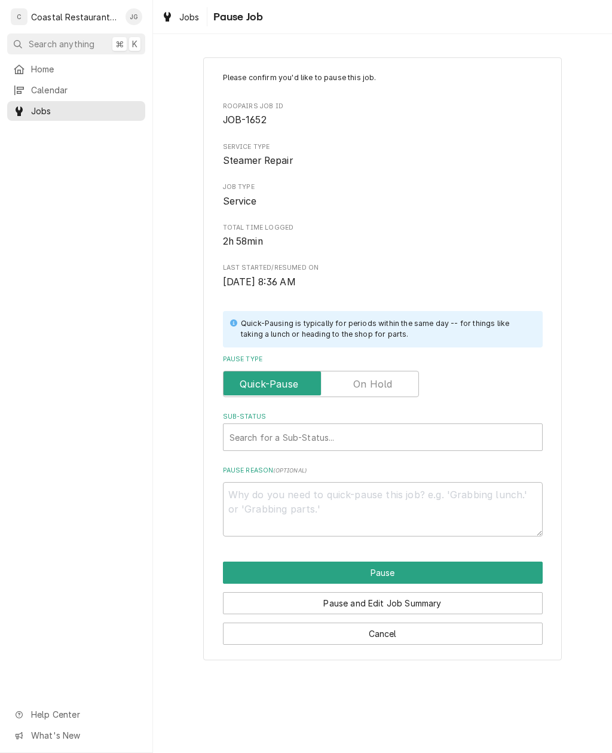
click at [399, 382] on input "Pause Type" at bounding box center [320, 384] width 185 height 26
checkbox input "true"
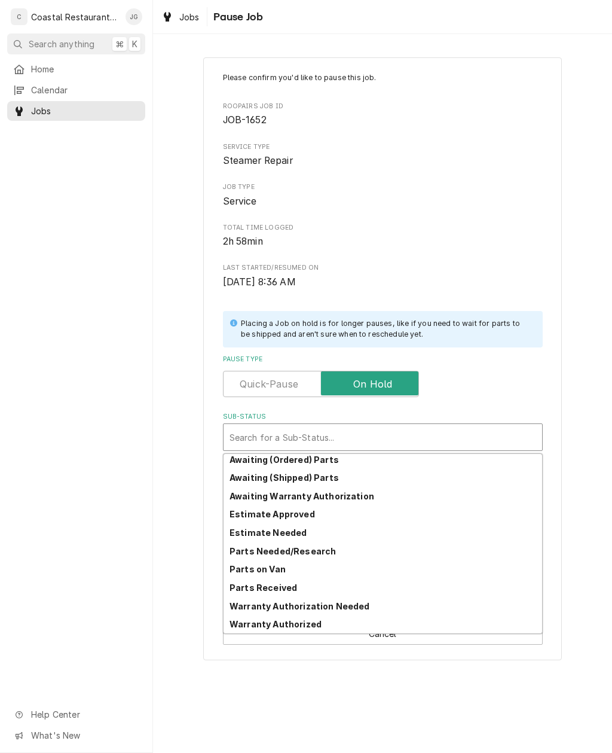
scroll to position [59, 0]
click at [597, 396] on div "Please confirm you'd like to pause this job. Roopairs Job ID JOB-1652 Service T…" at bounding box center [382, 359] width 459 height 624
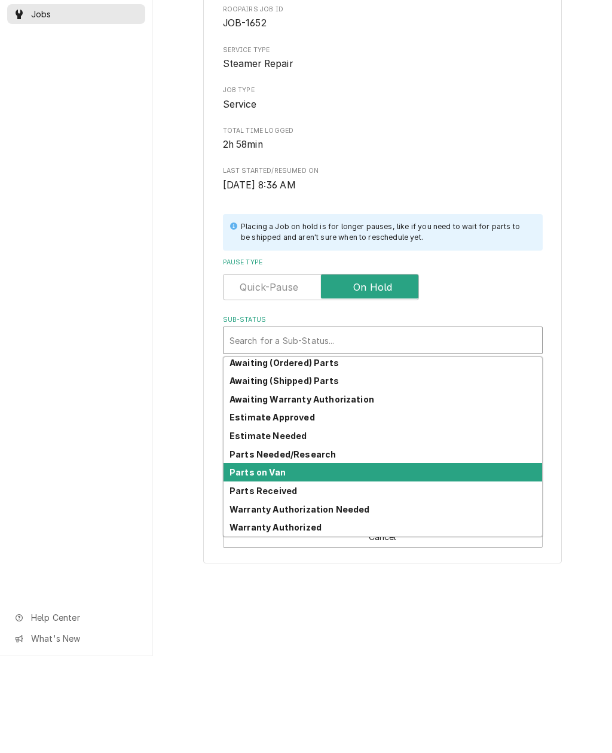
click at [393, 560] on div "Parts on Van" at bounding box center [383, 569] width 319 height 19
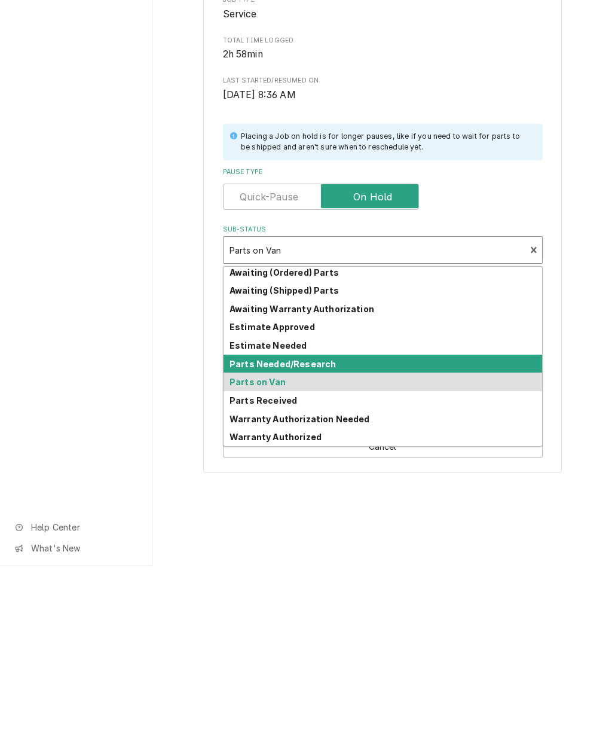
click at [348, 542] on div "Parts Needed/Research" at bounding box center [383, 551] width 319 height 19
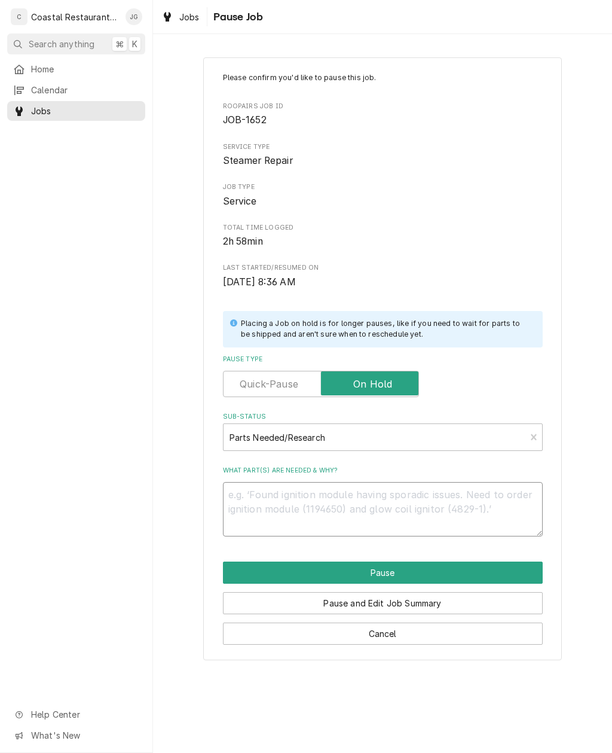
click at [356, 491] on textarea "What part(s) are needed & why?" at bounding box center [383, 509] width 320 height 54
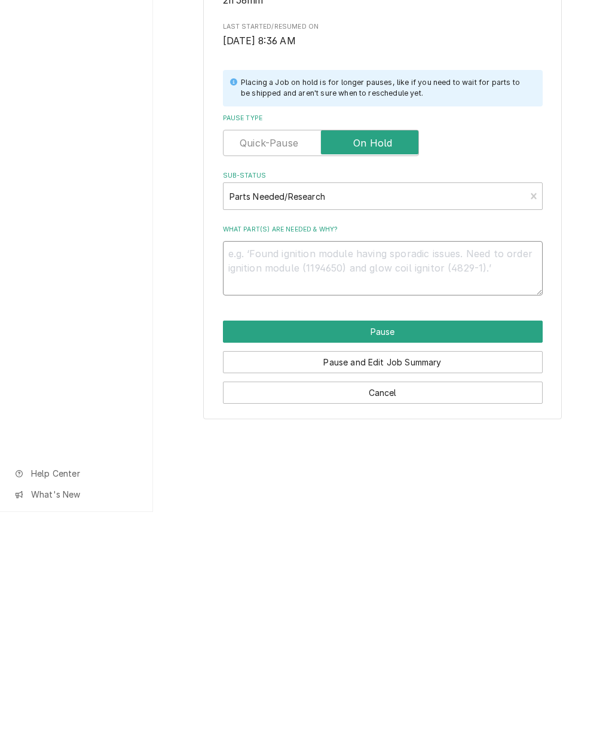
type textarea "x"
type textarea "Ne"
type textarea "x"
type textarea "Need"
type textarea "x"
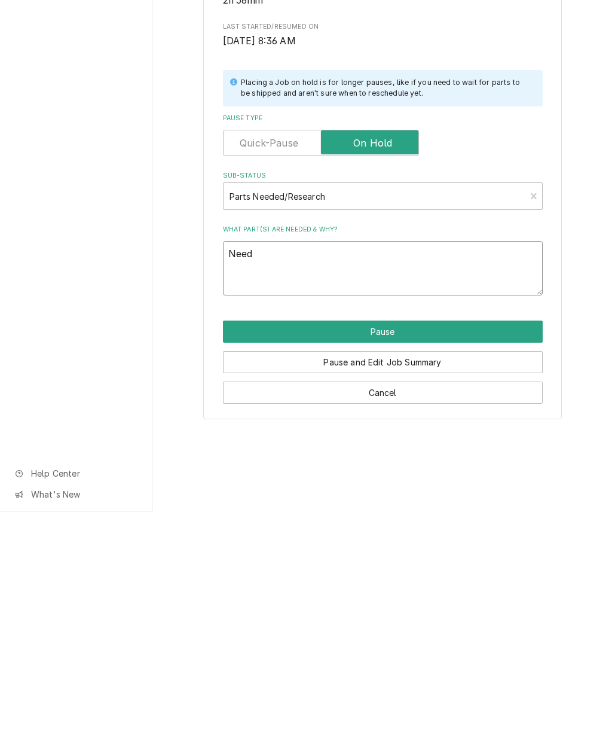
type textarea "Need"
type textarea "x"
type textarea "Need p"
type textarea "x"
type textarea "Need pro"
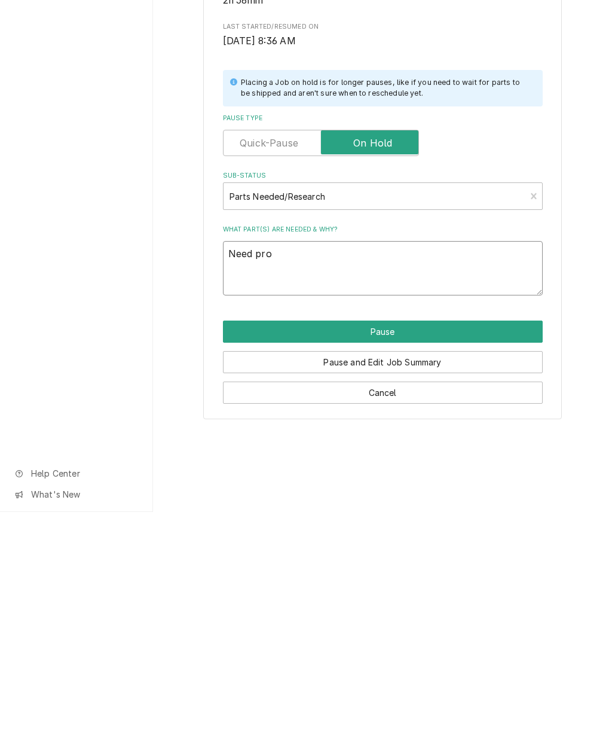
type textarea "x"
type textarea "Need prob"
type textarea "x"
type textarea "Need probe"
type textarea "x"
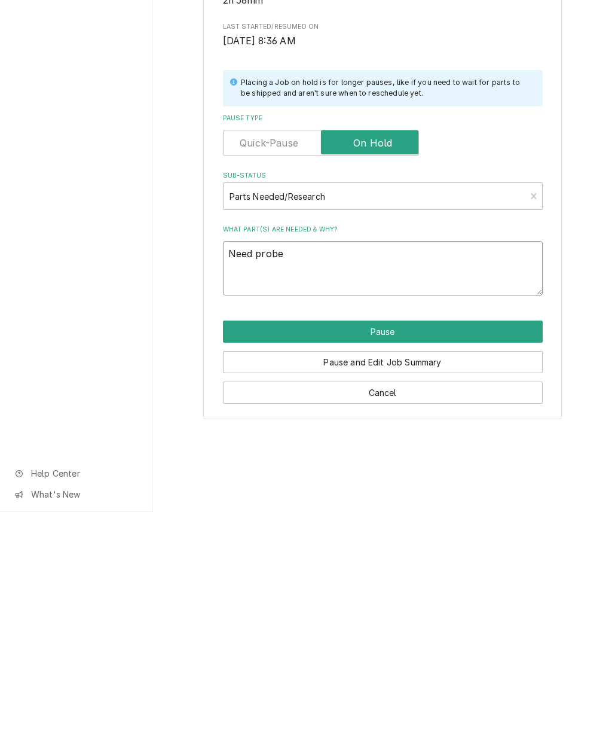
type textarea "Need probe"
click at [414, 561] on button "Pause" at bounding box center [383, 572] width 320 height 22
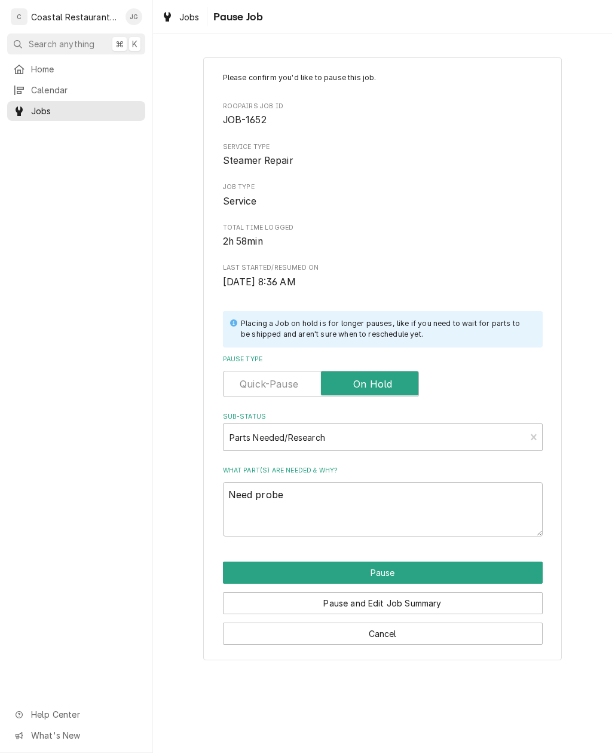
type textarea "x"
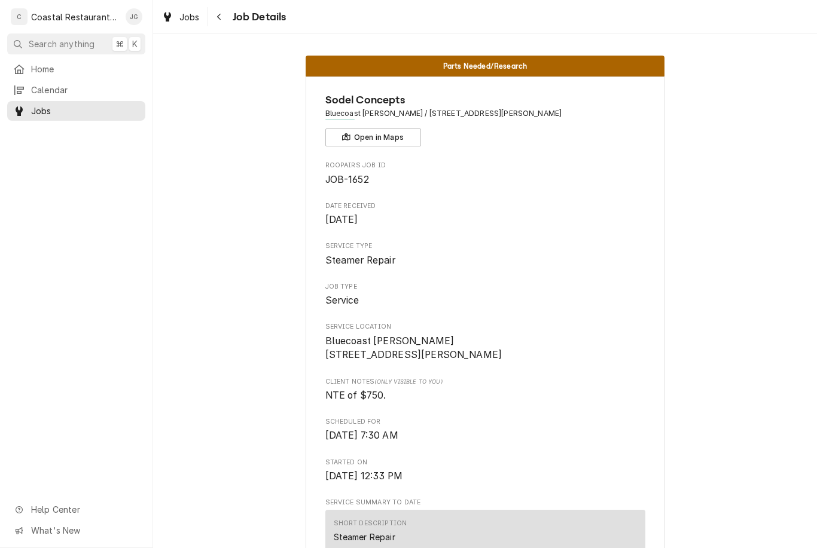
click at [86, 62] on div "Home" at bounding box center [76, 69] width 133 height 15
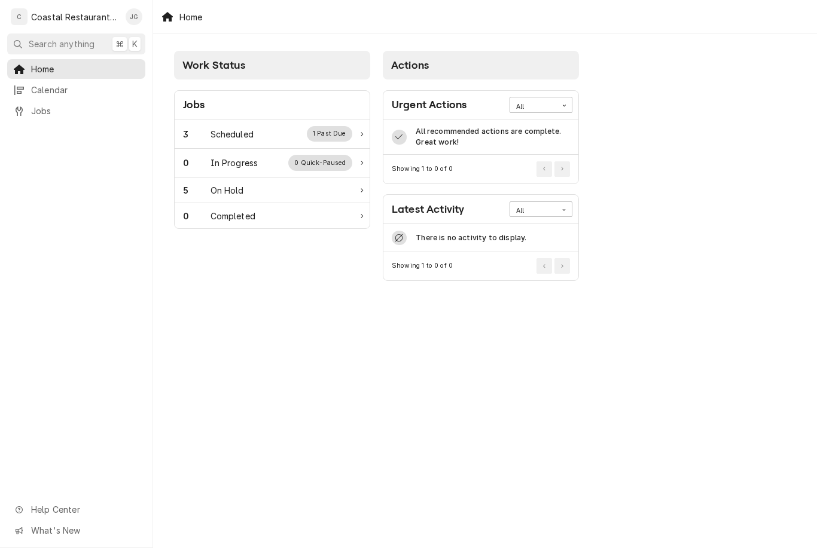
click at [271, 133] on div "3 Scheduled 1 Past Due" at bounding box center [267, 134] width 169 height 16
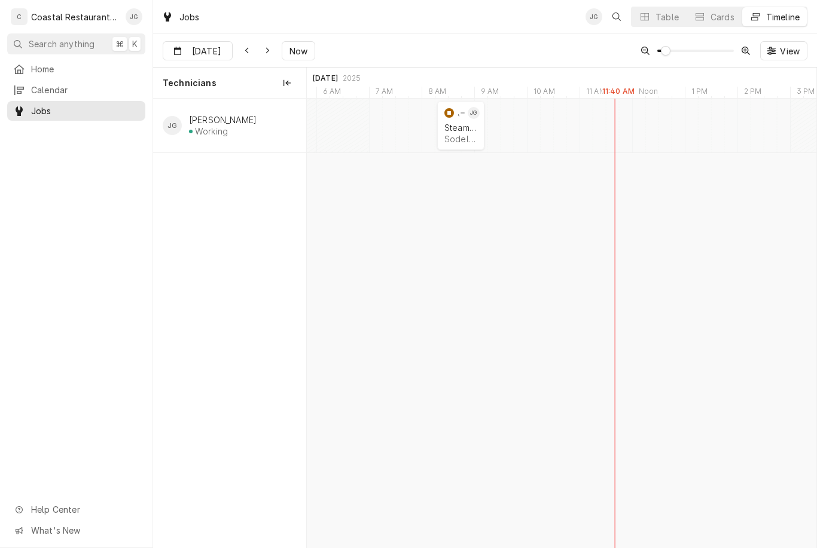
scroll to position [0, 10141]
click at [570, 131] on div "11:00 AM 12:00 PM JOB-1715 JG Refrigeration Sodel Concepts | Bethany Beach, 199…" at bounding box center [596, 125] width 52 height 49
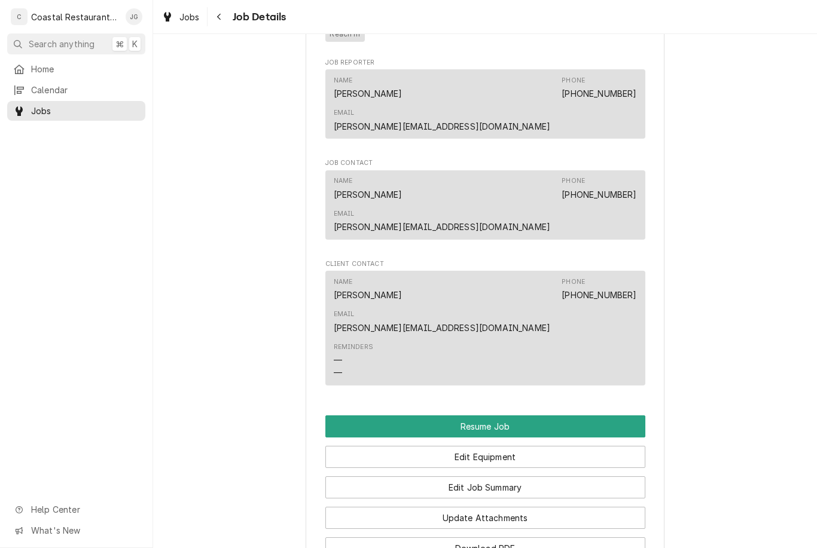
scroll to position [969, 0]
click at [539, 415] on button "Resume Job" at bounding box center [485, 426] width 320 height 22
